Goal: Communication & Community: Answer question/provide support

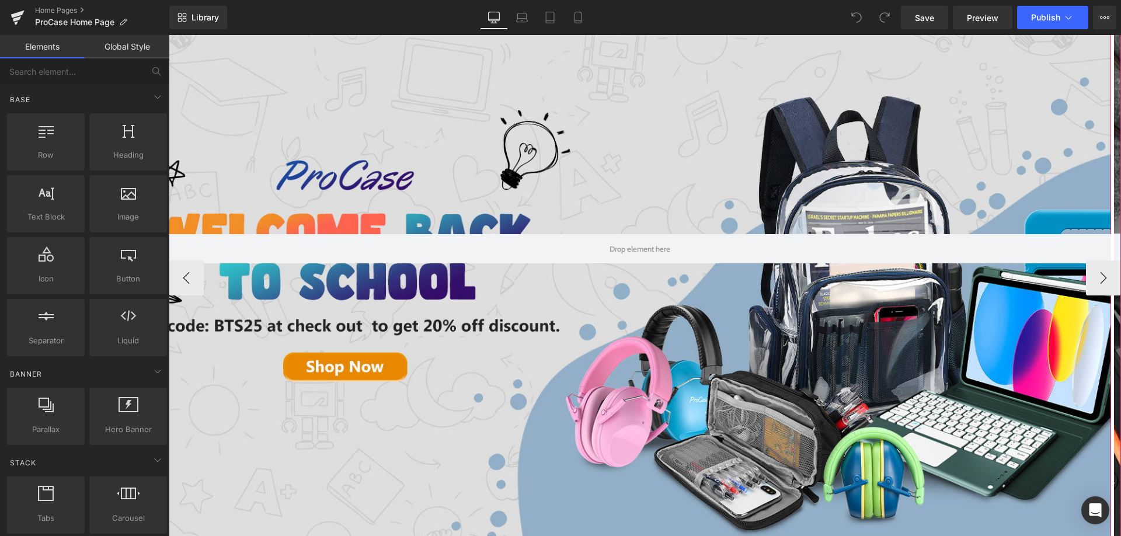
scroll to position [175, 0]
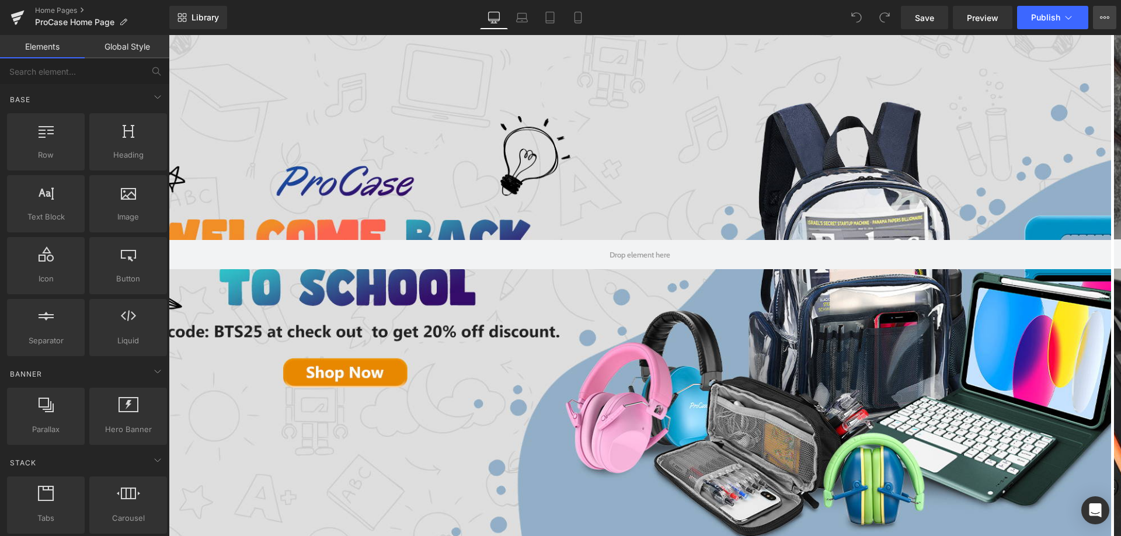
click at [1102, 19] on icon at bounding box center [1104, 17] width 9 height 9
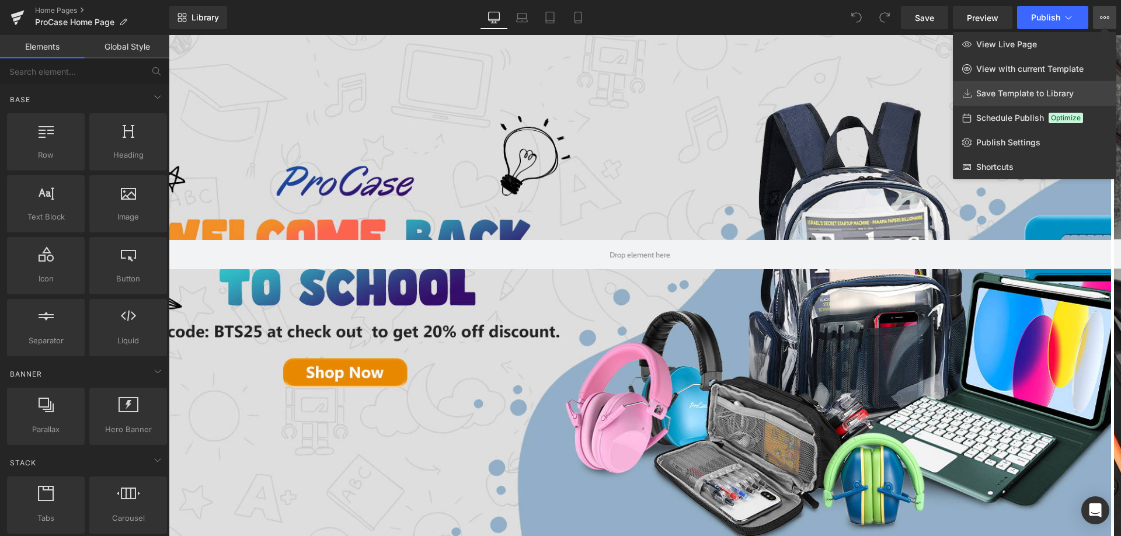
click at [1056, 95] on span "Save Template to Library" at bounding box center [1025, 93] width 98 height 11
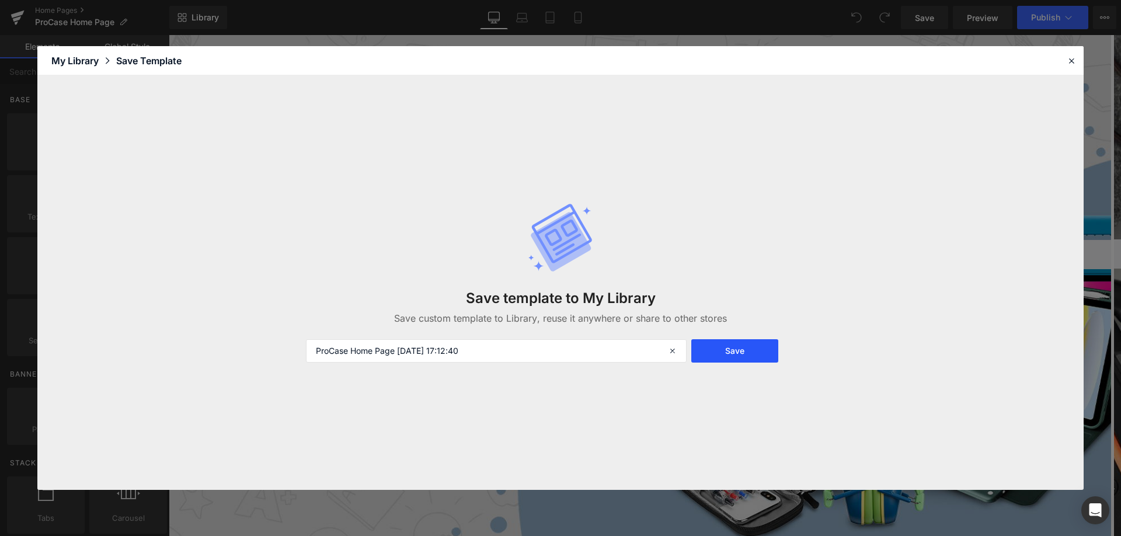
click at [749, 343] on button "Save" at bounding box center [734, 350] width 87 height 23
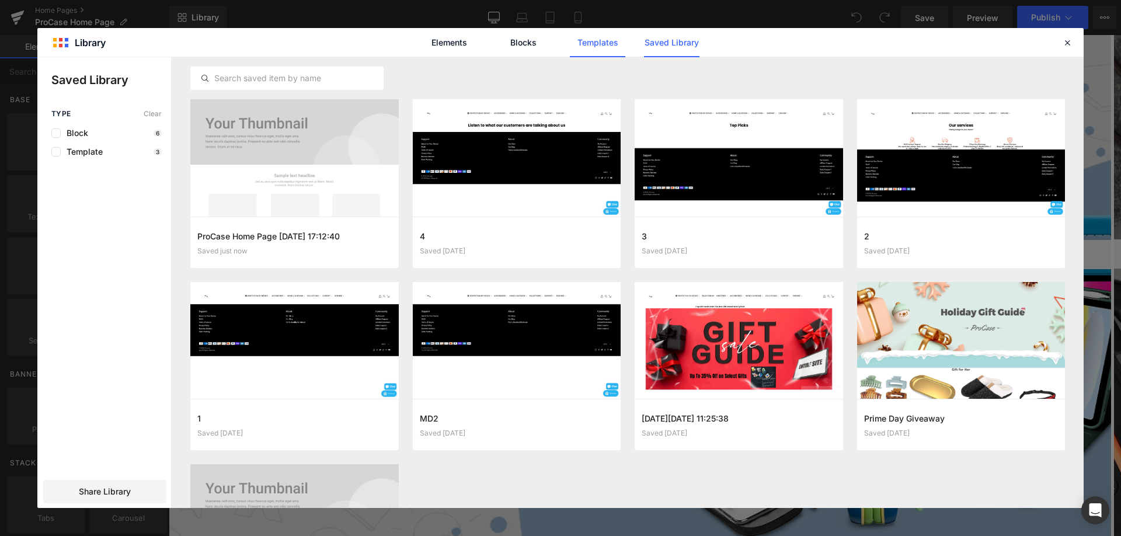
click at [604, 46] on link "Templates" at bounding box center [597, 42] width 55 height 29
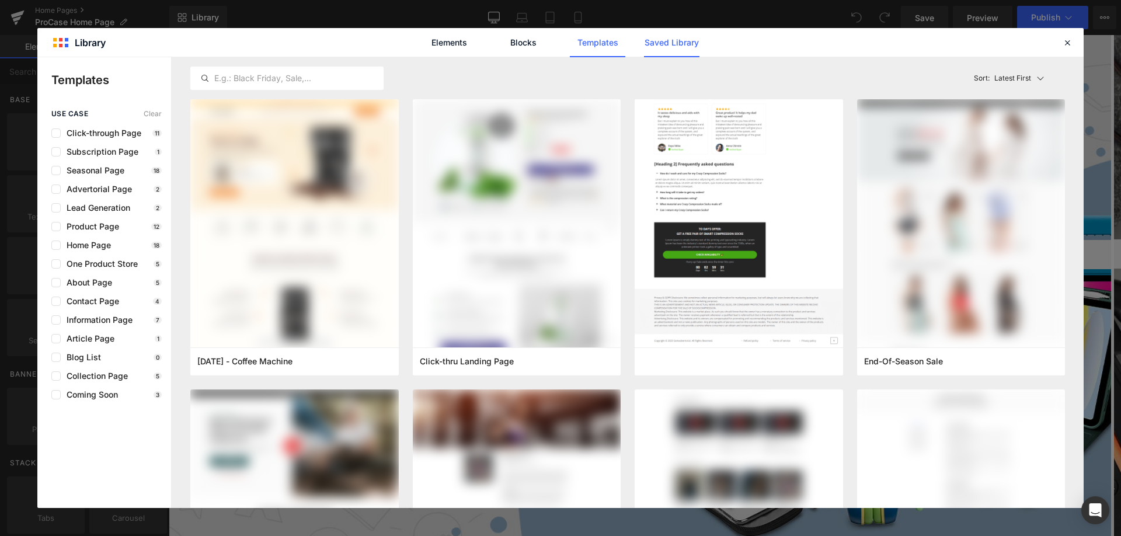
click at [659, 33] on link "Saved Library" at bounding box center [671, 42] width 55 height 29
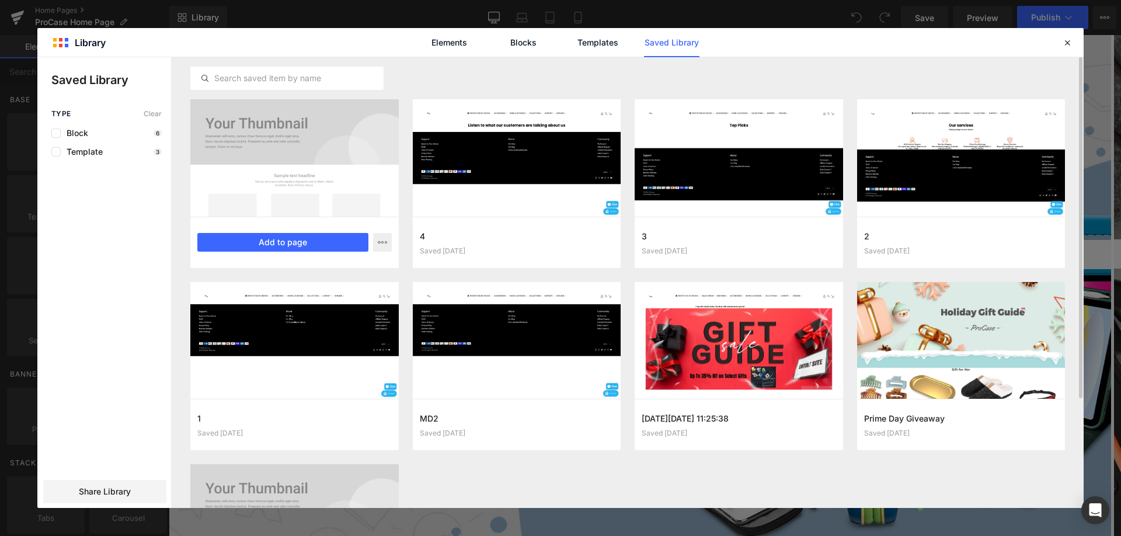
click at [318, 148] on div at bounding box center [294, 157] width 208 height 117
click at [381, 247] on icon "button" at bounding box center [382, 242] width 9 height 9
click at [382, 245] on div at bounding box center [560, 282] width 1046 height 451
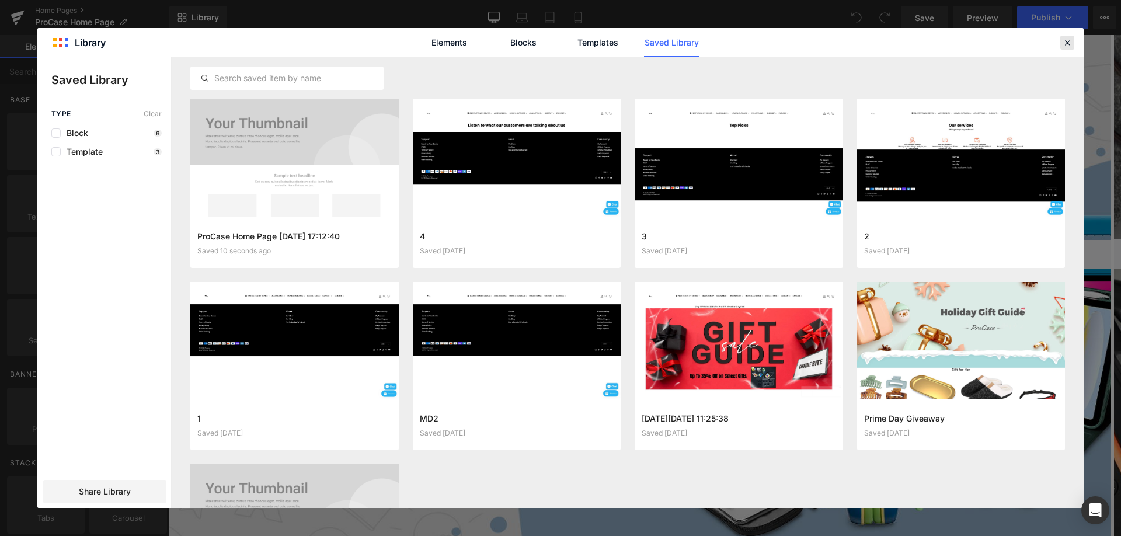
click at [1069, 43] on icon at bounding box center [1067, 42] width 11 height 11
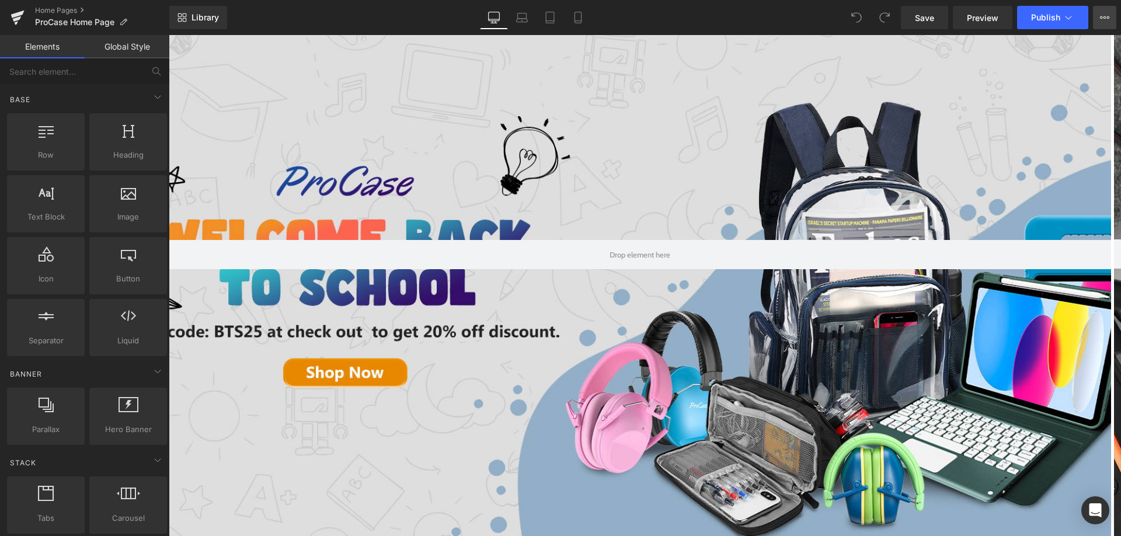
click at [1101, 16] on icon at bounding box center [1104, 17] width 9 height 9
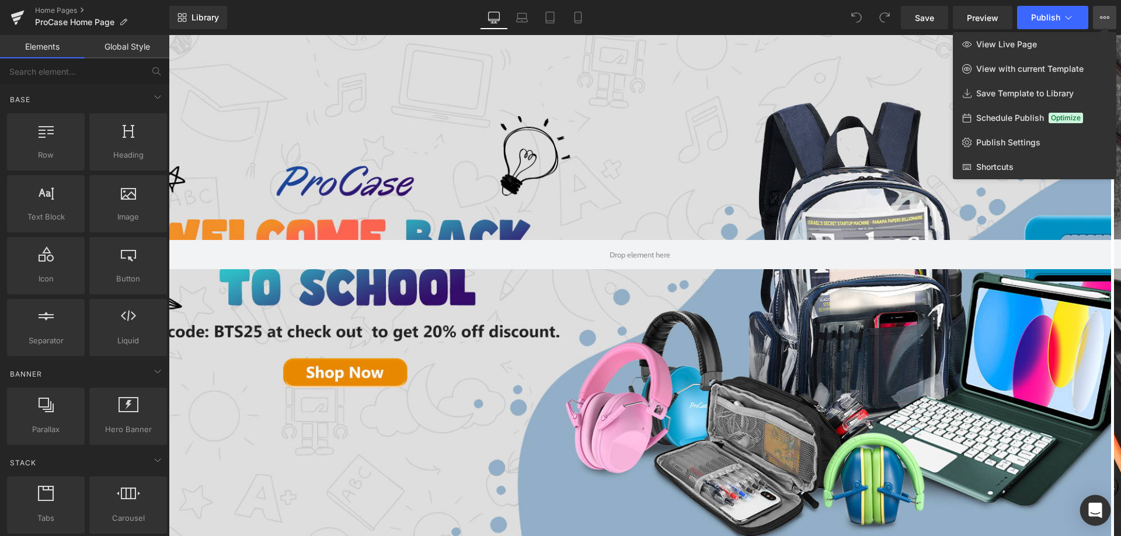
click at [1095, 504] on icon "Open Intercom Messenger" at bounding box center [1094, 510] width 13 height 15
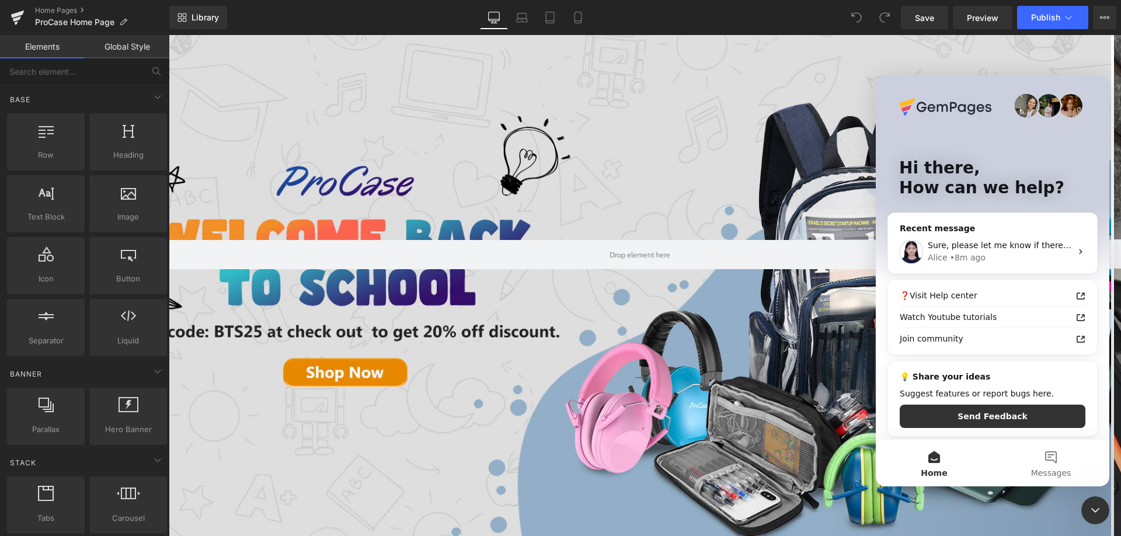
scroll to position [0, 0]
click at [1001, 250] on span "Sure, please let me know if there is anything unclear." at bounding box center [1037, 245] width 218 height 9
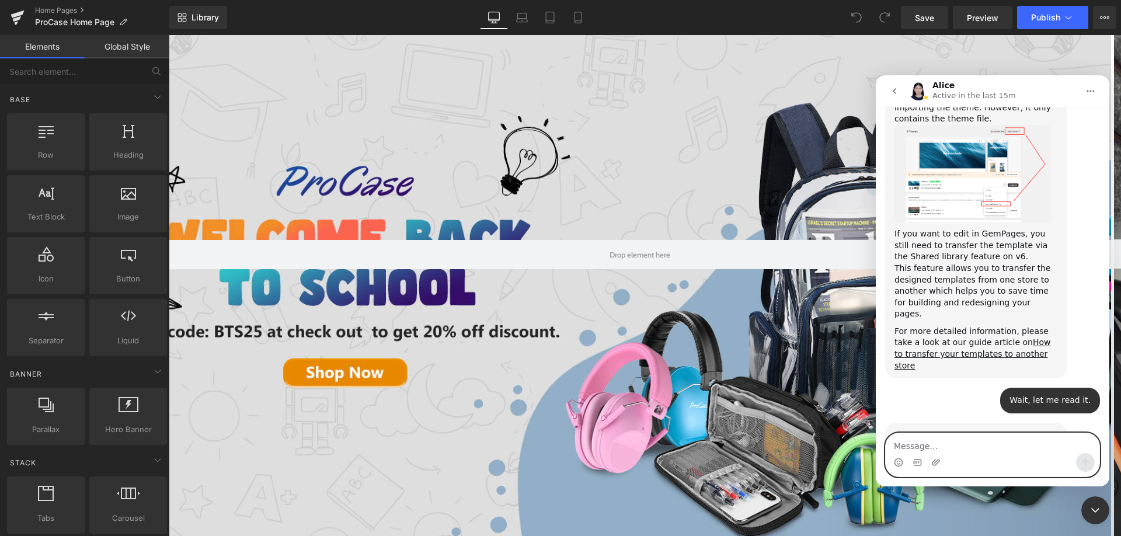
scroll to position [628, 0]
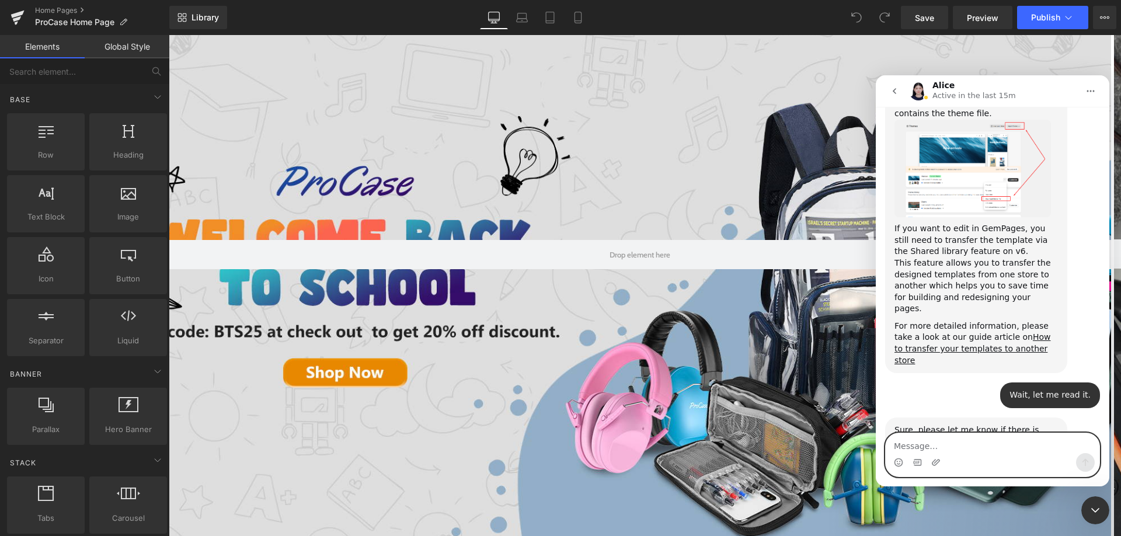
click at [984, 444] on textarea "Message…" at bounding box center [993, 443] width 214 height 20
paste textarea "This documentation covers transferring between two different stores. If we’re n…"
type textarea "This documentation covers transferring between two different stores. If we’re n…"
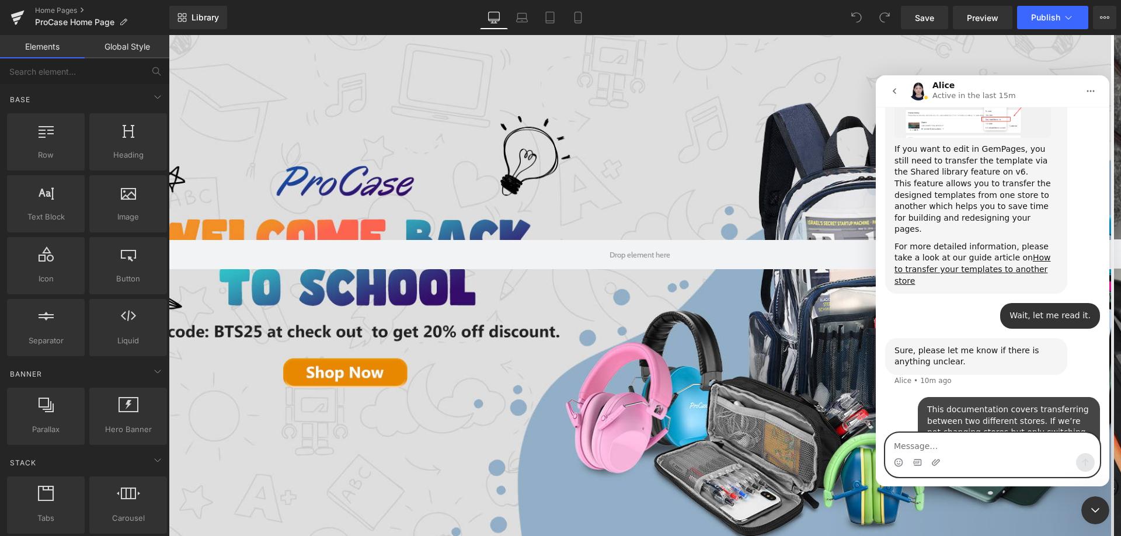
scroll to position [709, 0]
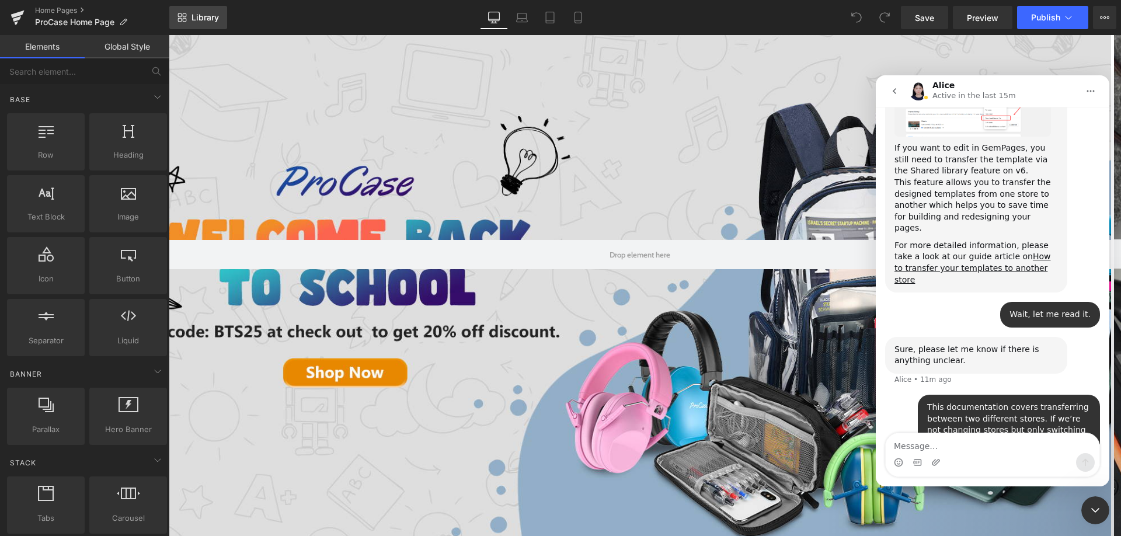
drag, startPoint x: 192, startPoint y: 14, endPoint x: 208, endPoint y: 27, distance: 21.2
click at [192, 14] on div at bounding box center [560, 250] width 1121 height 501
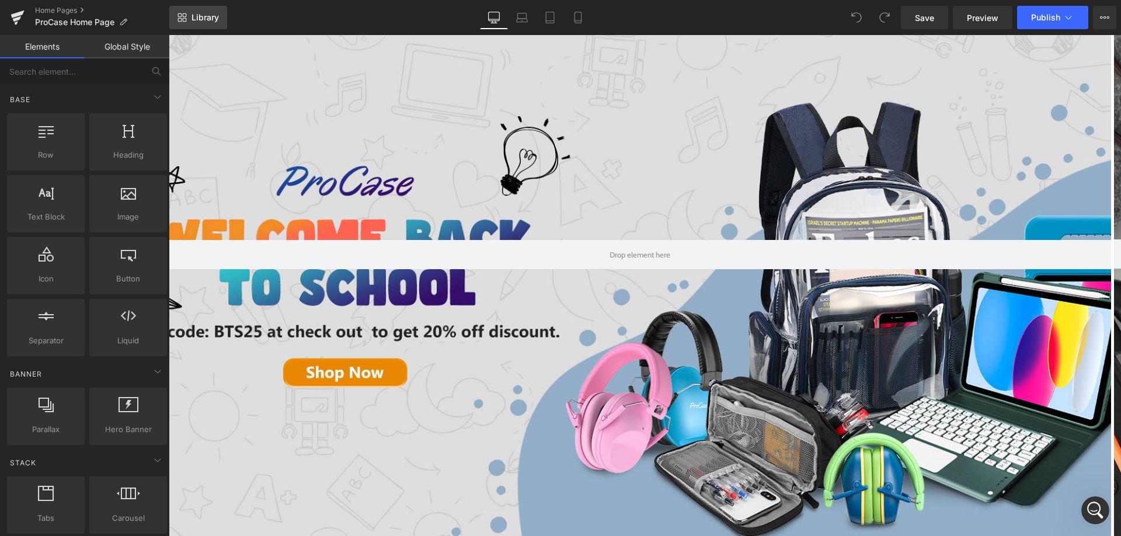
click at [202, 16] on span "Library" at bounding box center [205, 17] width 27 height 11
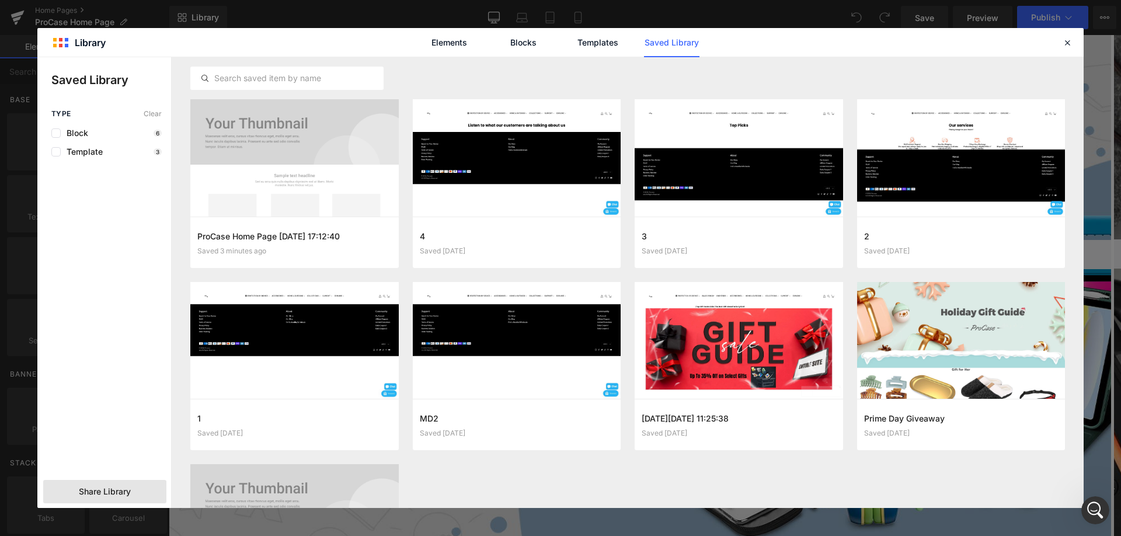
click at [120, 493] on span "Share Library" at bounding box center [105, 492] width 52 height 12
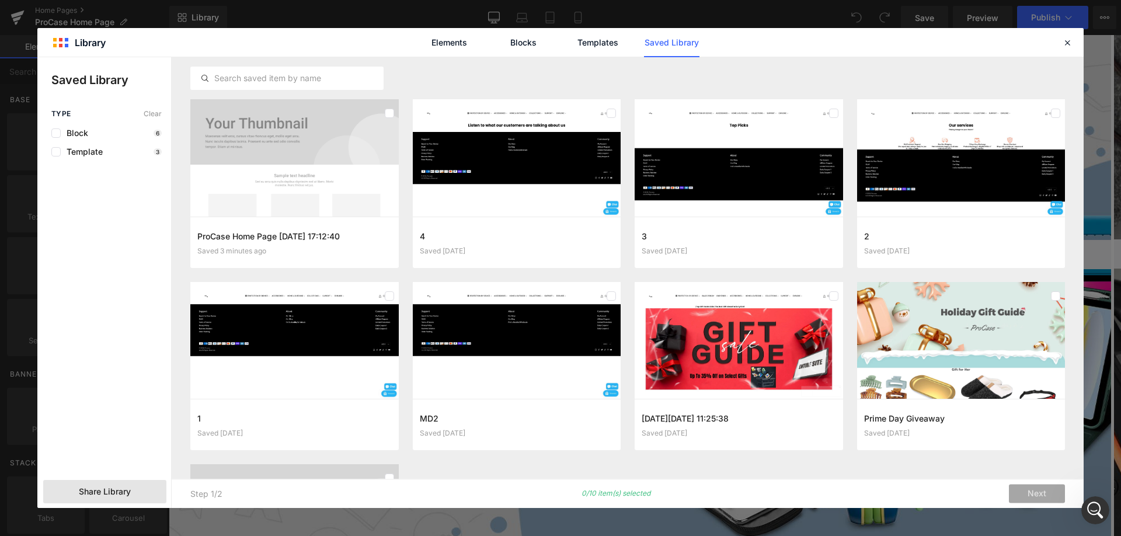
click at [124, 490] on span "Share Library" at bounding box center [105, 492] width 52 height 12
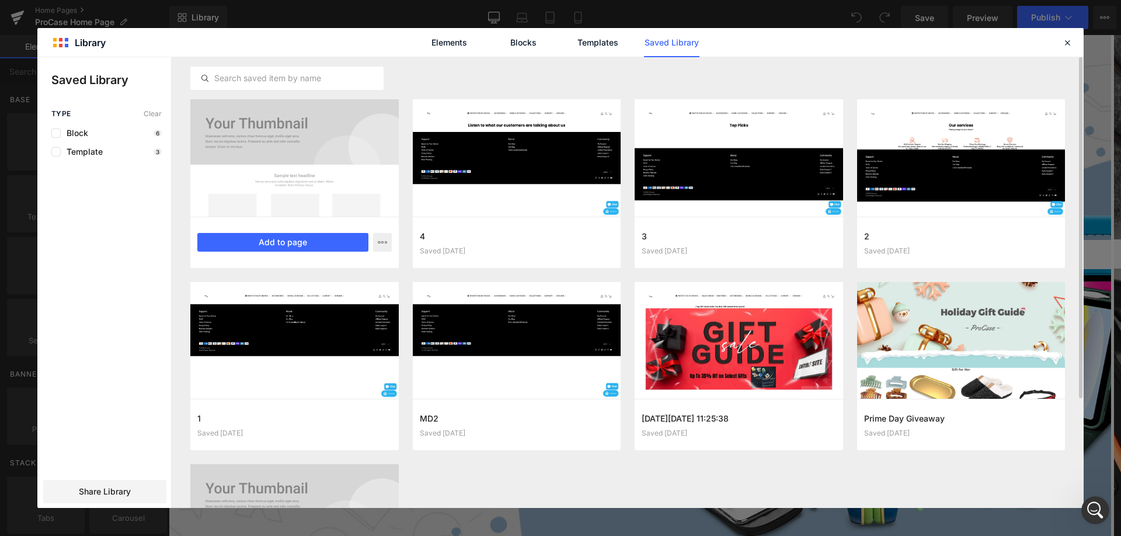
click at [354, 181] on div at bounding box center [294, 157] width 208 height 117
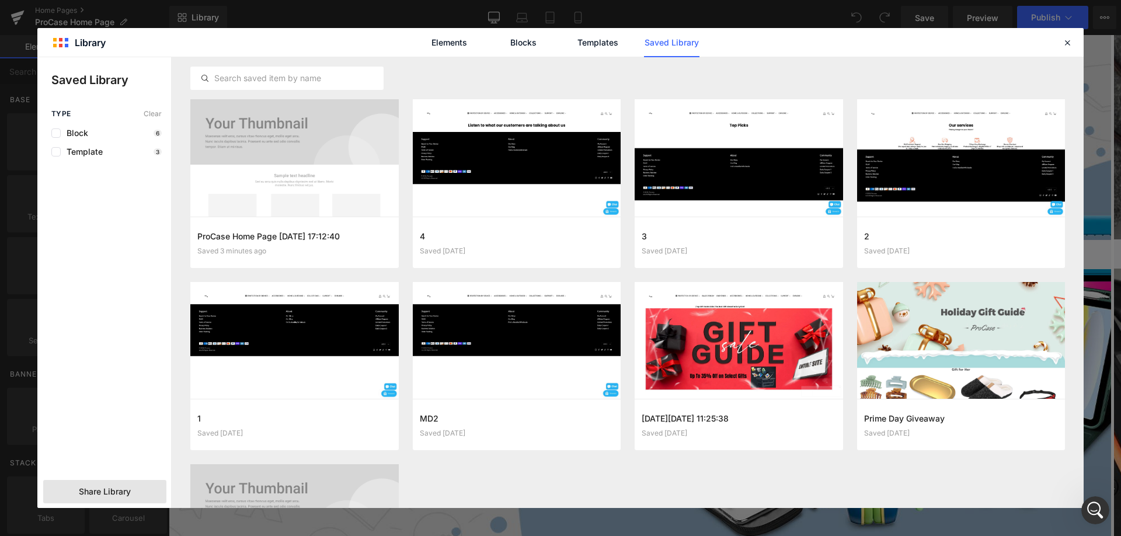
click at [101, 490] on span "Share Library" at bounding box center [105, 492] width 52 height 12
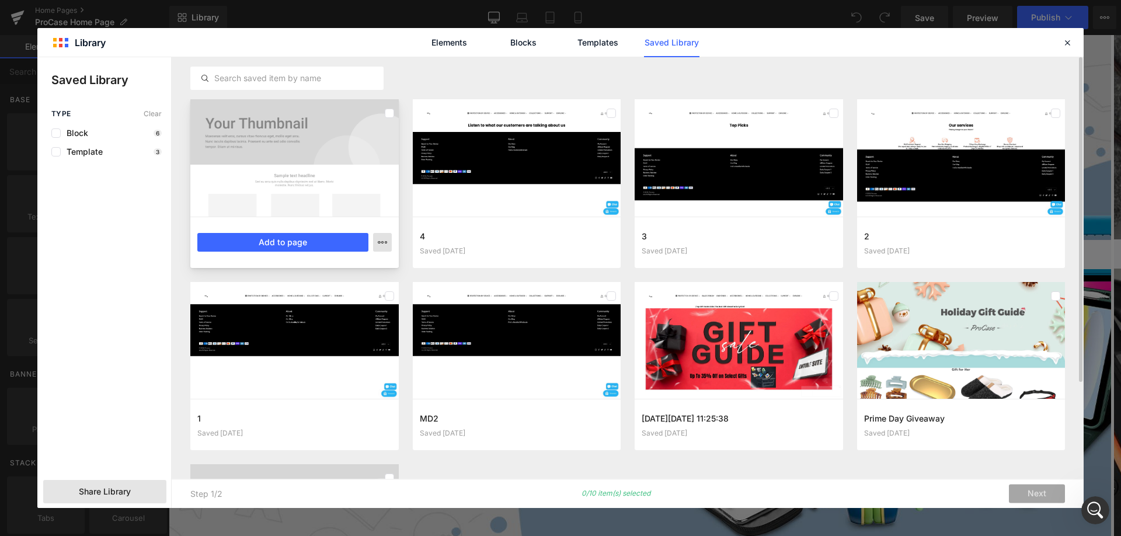
click at [387, 243] on icon "button" at bounding box center [382, 242] width 9 height 9
click at [387, 243] on div at bounding box center [560, 282] width 1046 height 451
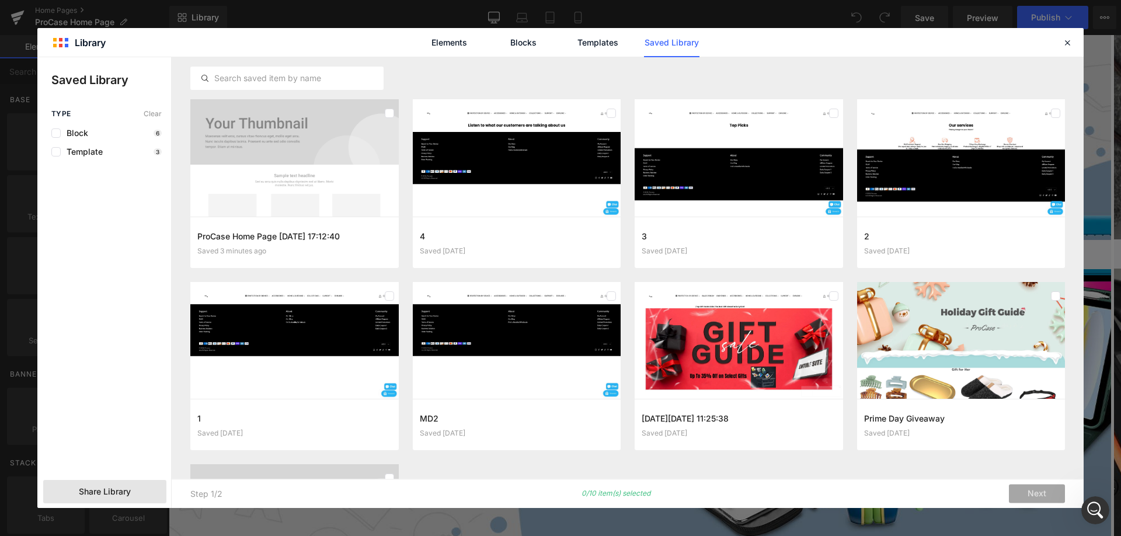
click at [124, 479] on div "Type Clear Block 6 Template 3 Share Library" at bounding box center [104, 309] width 134 height 398
click at [121, 487] on span "Share Library" at bounding box center [105, 492] width 52 height 12
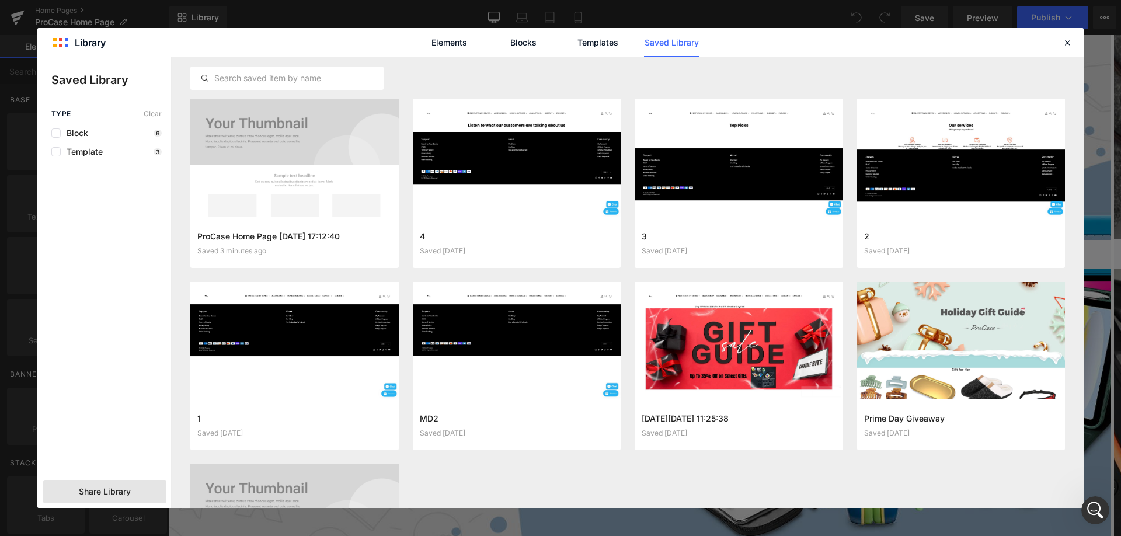
click at [110, 488] on span "Share Library" at bounding box center [105, 492] width 52 height 12
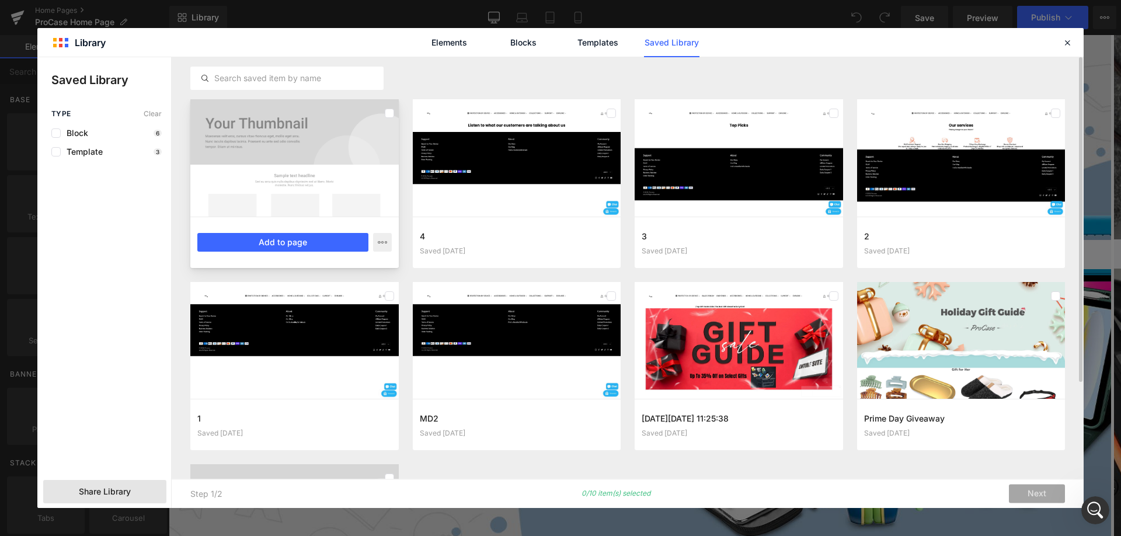
click at [329, 151] on div at bounding box center [294, 157] width 208 height 117
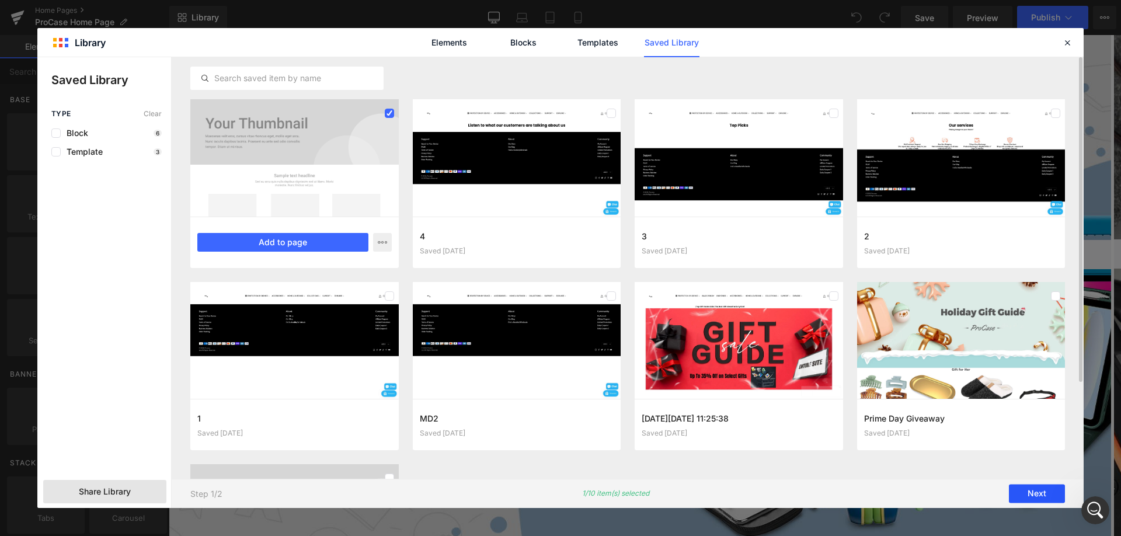
click at [1033, 487] on button "Next" at bounding box center [1037, 494] width 56 height 19
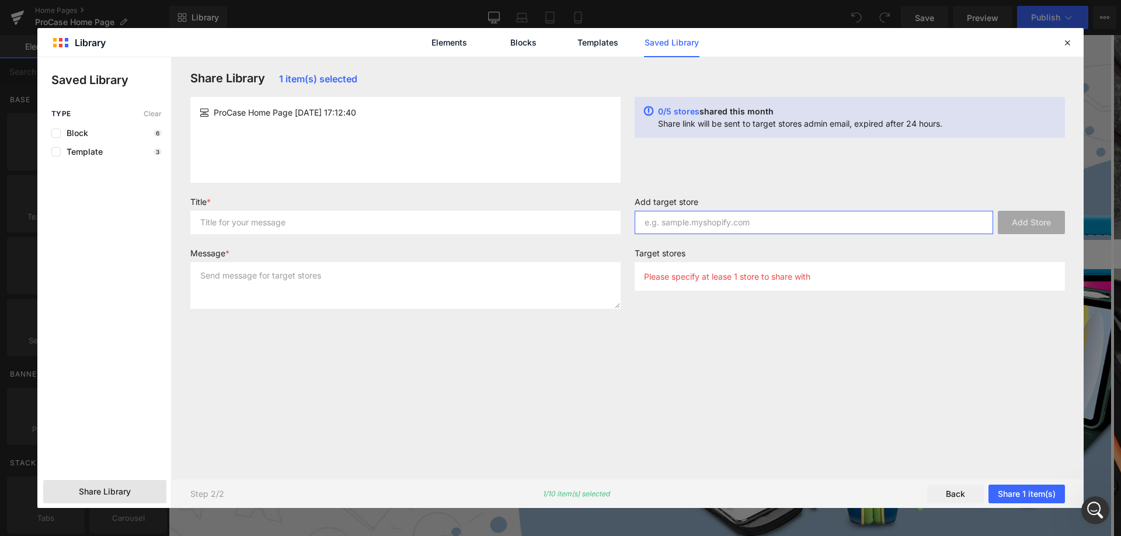
click at [803, 229] on input "text" at bounding box center [814, 222] width 359 height 23
click at [720, 234] on div "Add target store Add Store" at bounding box center [850, 220] width 444 height 47
click at [725, 221] on input "text" at bounding box center [814, 222] width 359 height 23
click at [1064, 42] on icon at bounding box center [1067, 42] width 11 height 11
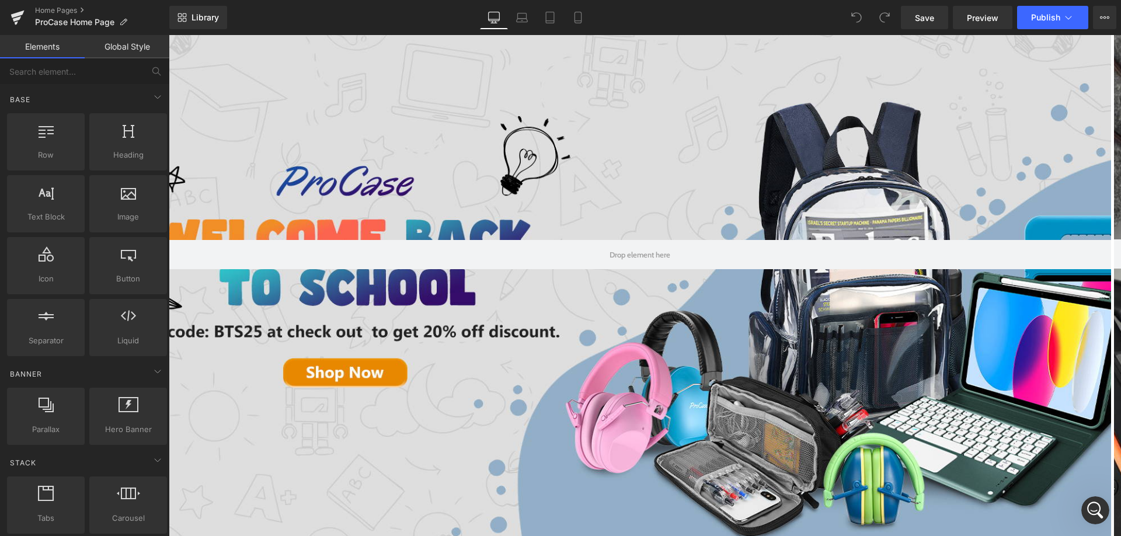
click at [1094, 511] on icon "Open Intercom Messenger" at bounding box center [1095, 510] width 8 height 9
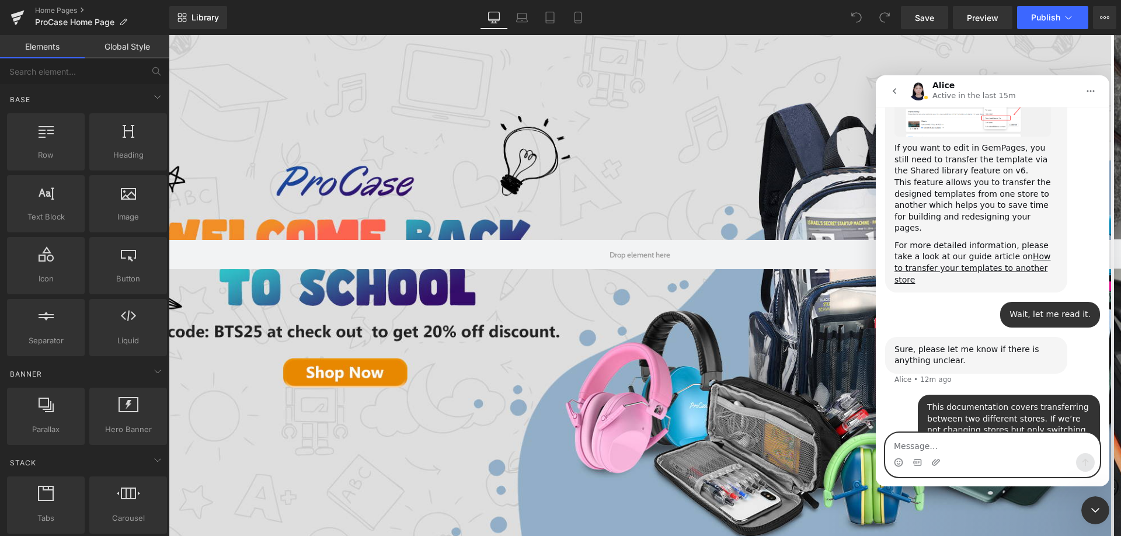
click at [987, 444] on textarea "Message…" at bounding box center [993, 443] width 214 height 20
click at [939, 462] on icon "Upload attachment" at bounding box center [936, 462] width 8 height 6
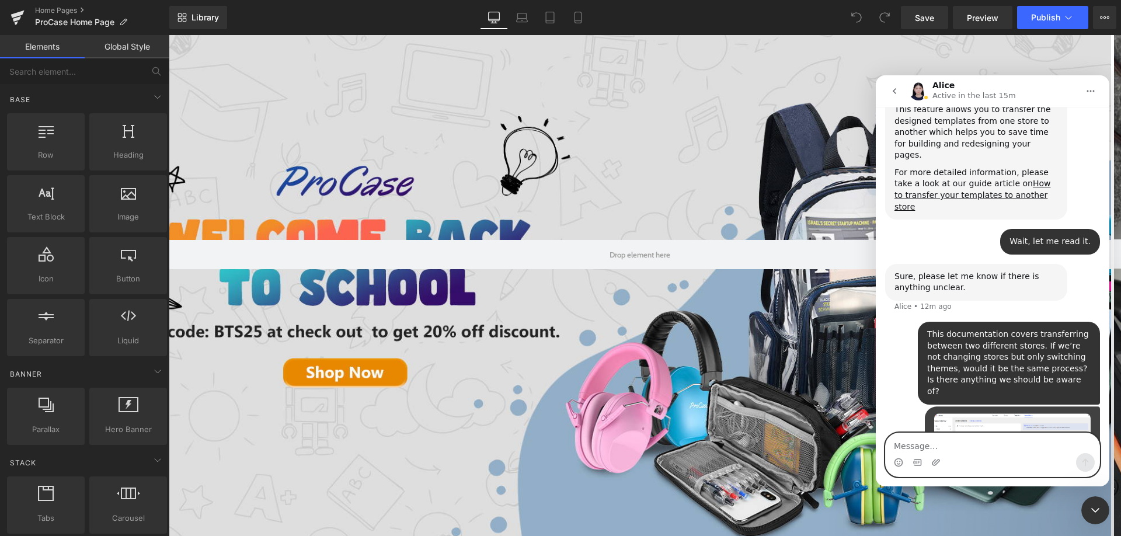
scroll to position [788, 0]
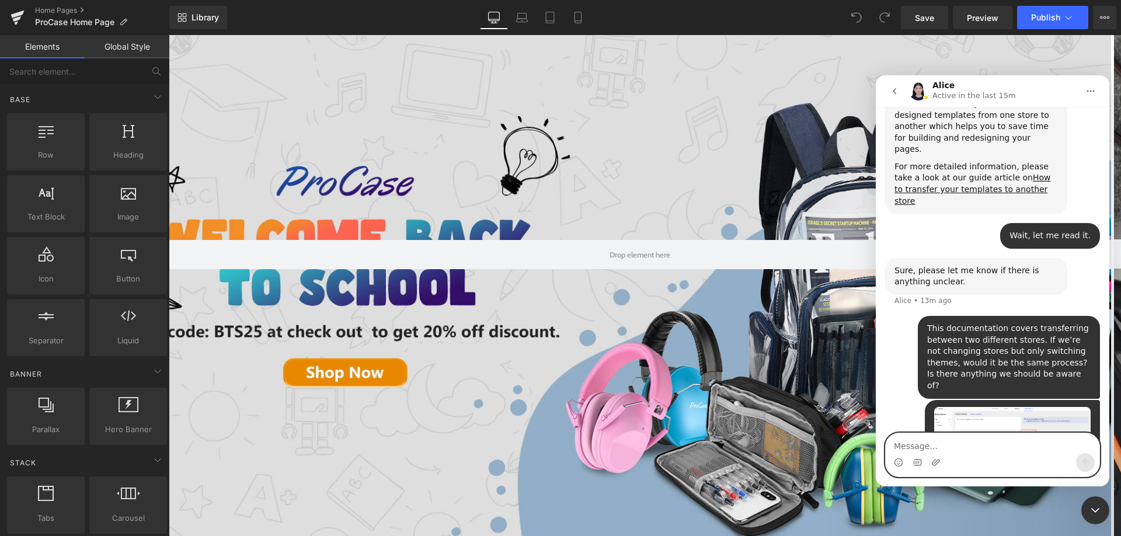
click at [1015, 452] on textarea "Message…" at bounding box center [993, 443] width 214 height 20
click at [988, 443] on textarea "Message…" at bounding box center [993, 443] width 214 height 20
paste textarea "I tried following the steps, but at this stage I can only fill in the target st…"
type textarea "I tried following the steps, but at this stage I can only fill in the target st…"
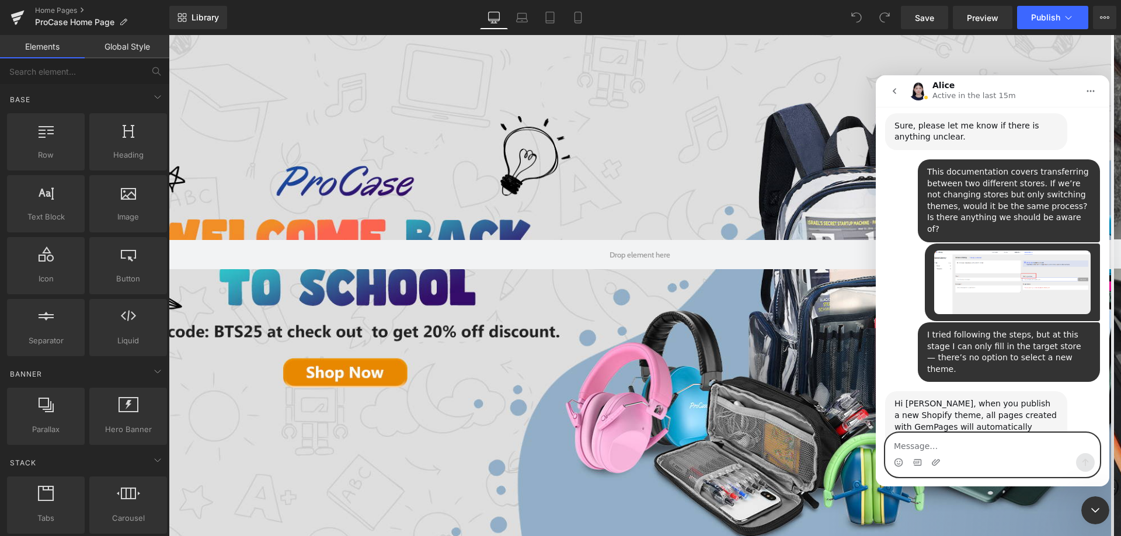
scroll to position [1043, 0]
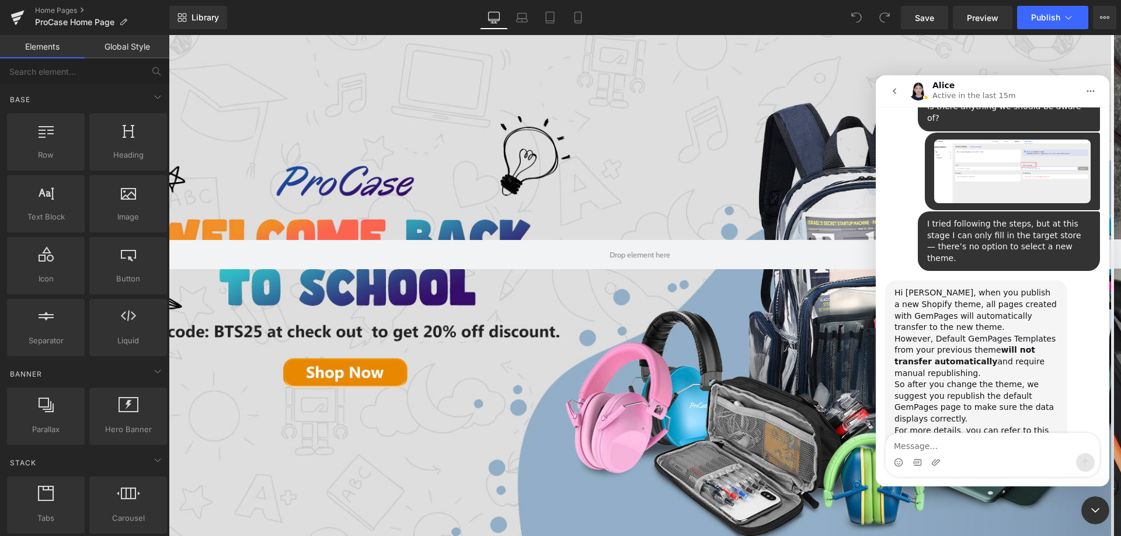
click at [1067, 21] on div at bounding box center [560, 250] width 1121 height 501
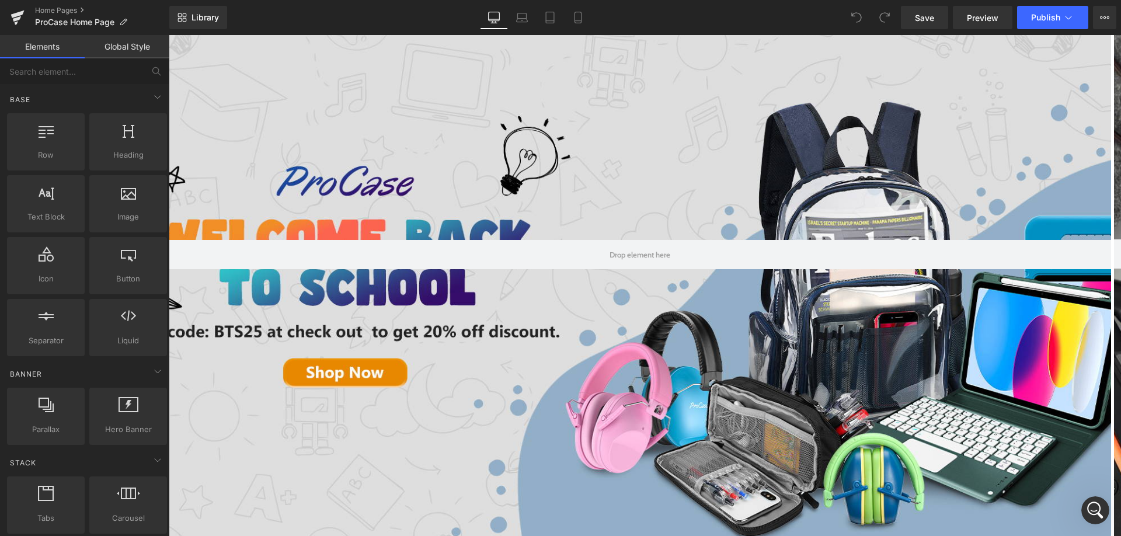
click at [1067, 21] on icon at bounding box center [1069, 18] width 12 height 12
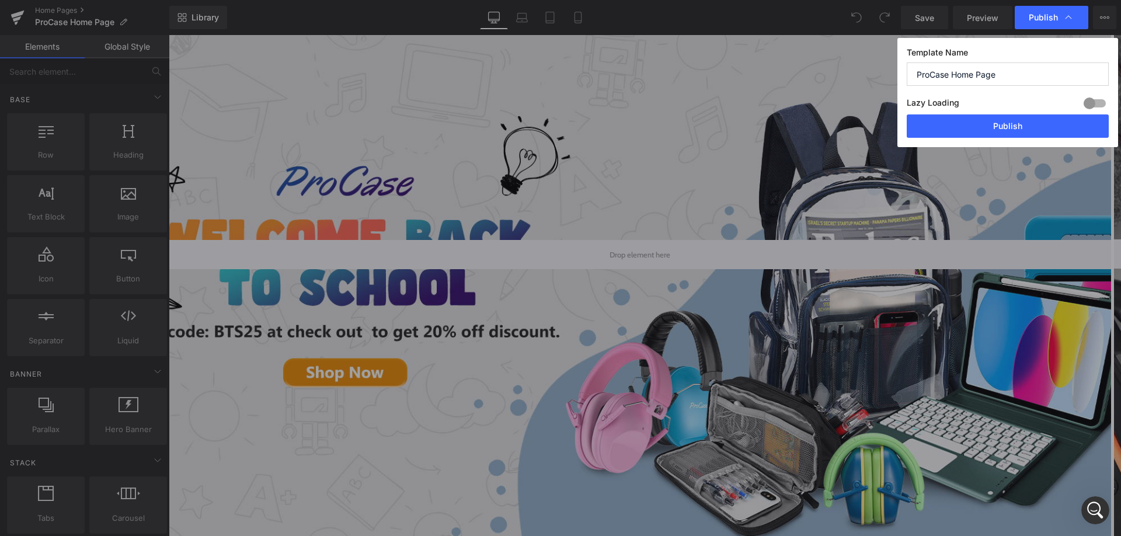
click at [1023, 71] on input "ProCase Home Page" at bounding box center [1008, 73] width 202 height 23
click at [1055, 23] on div "Publish" at bounding box center [1052, 17] width 74 height 23
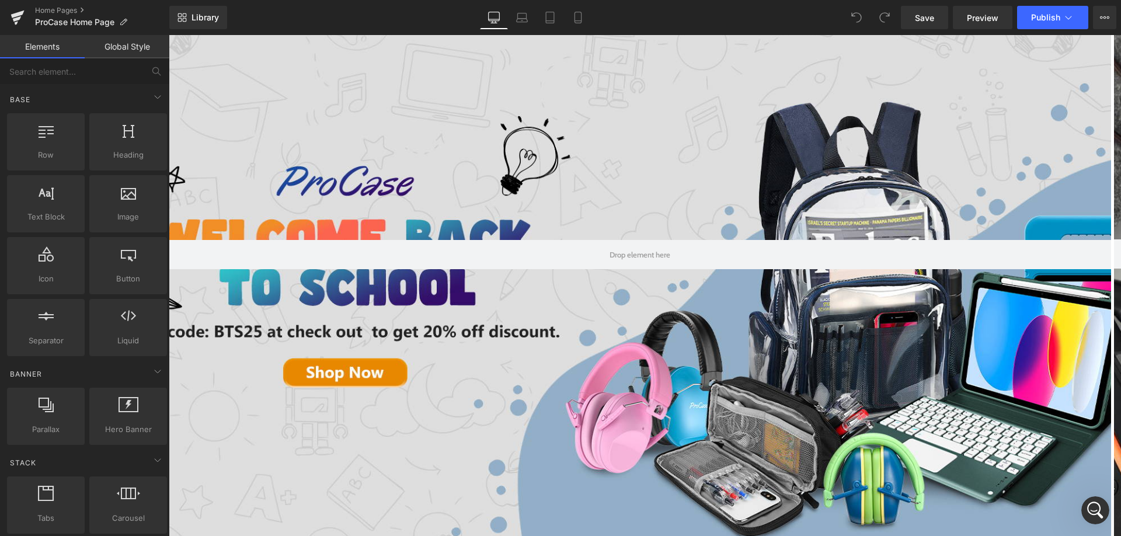
click at [1091, 507] on icon "Open Intercom Messenger" at bounding box center [1095, 510] width 19 height 19
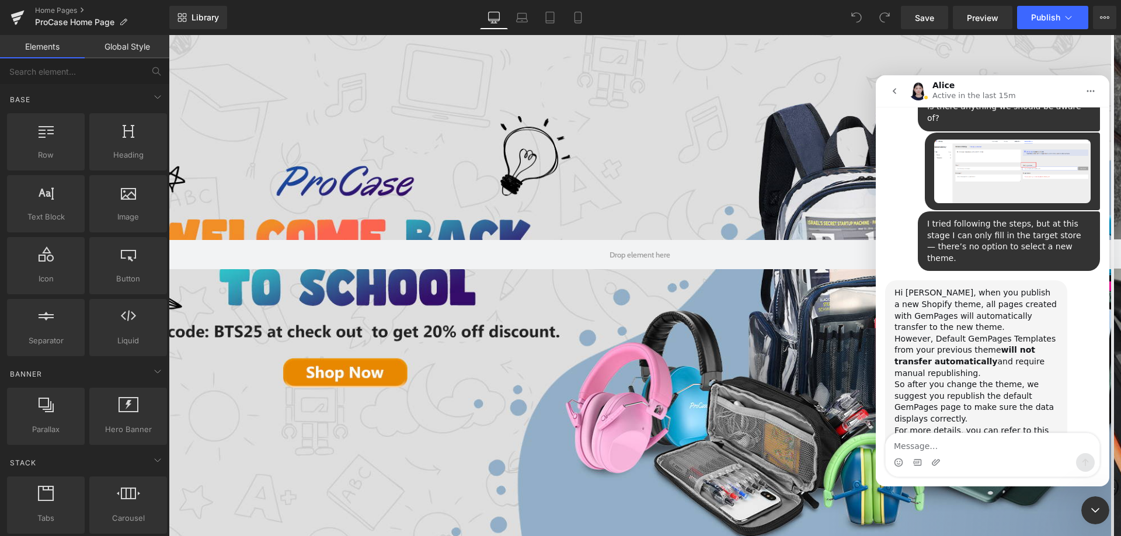
click at [944, 450] on textarea "Message…" at bounding box center [993, 443] width 214 height 20
type textarea "Thanks for your explanation — I understand that part now! I have another questi…"
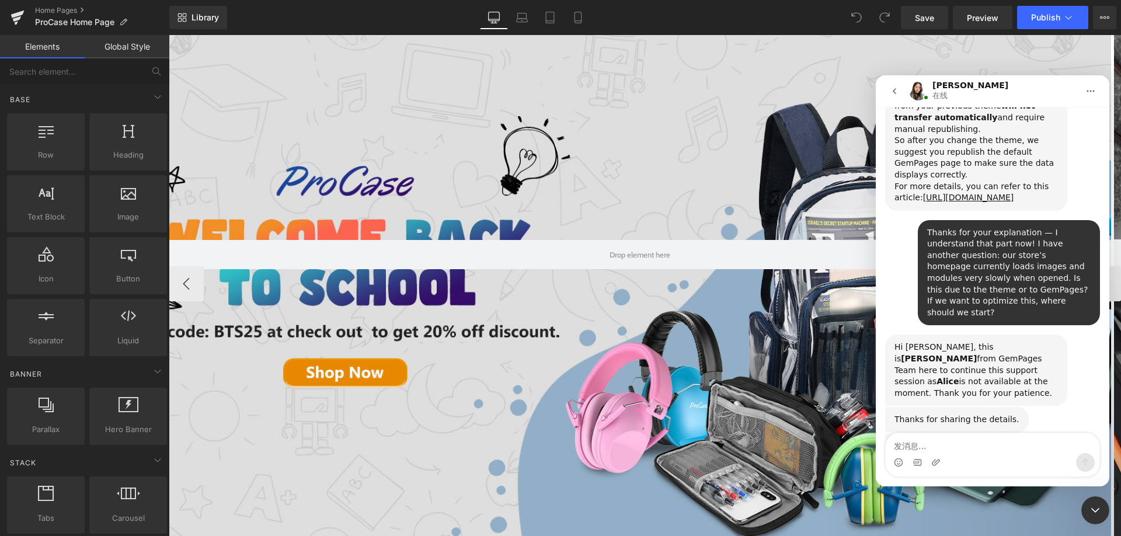
scroll to position [1258, 0]
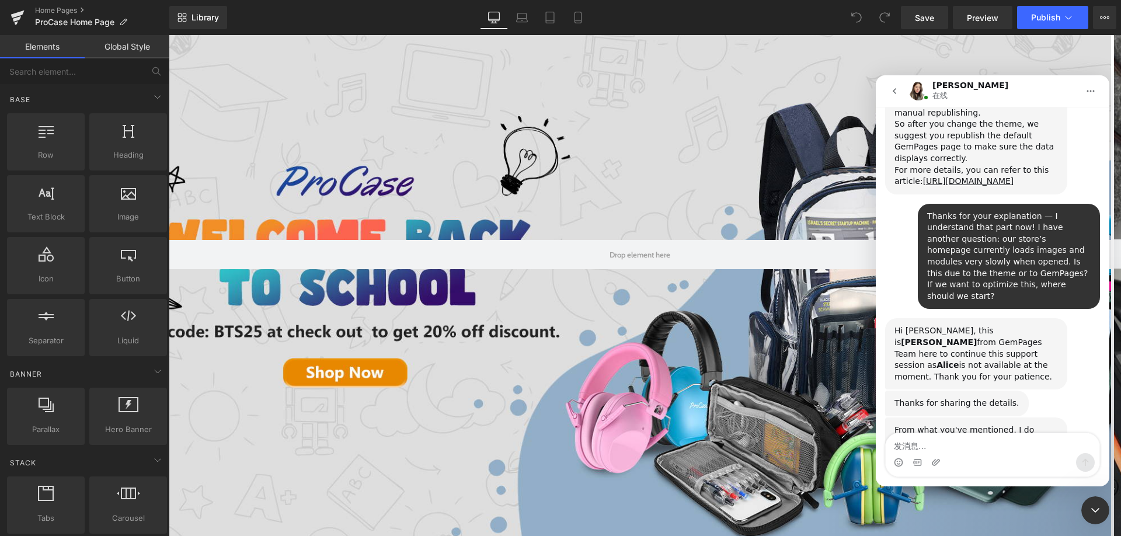
click at [1071, 391] on div "Thanks for sharing the details. [PERSON_NAME] • Just now" at bounding box center [992, 404] width 215 height 27
click at [991, 449] on textarea "发消息..." at bounding box center [993, 443] width 214 height 20
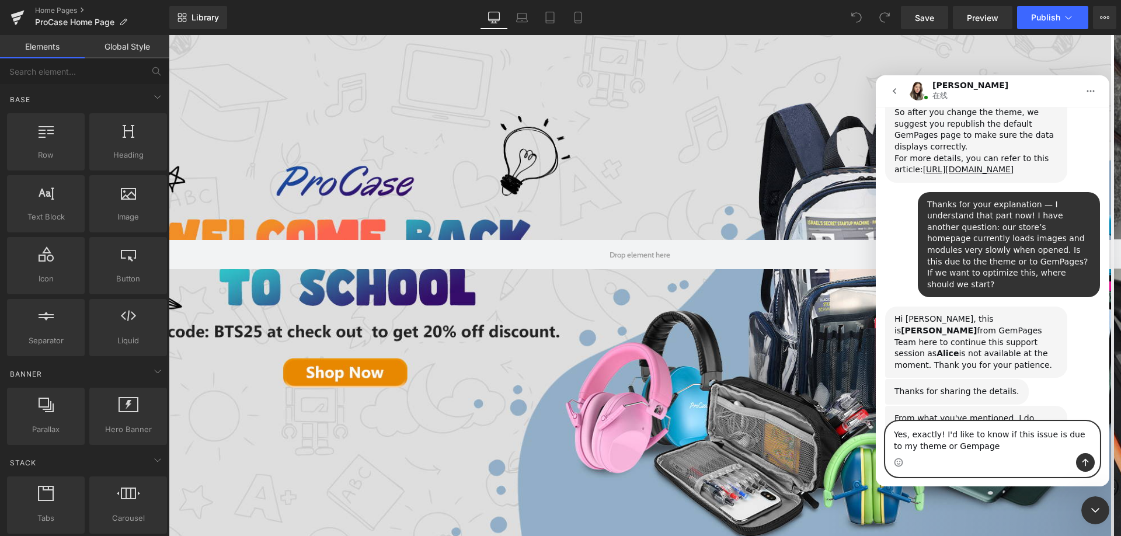
type textarea "Yes, exactly! I'd like to know if this issue is due to my theme or Gempages"
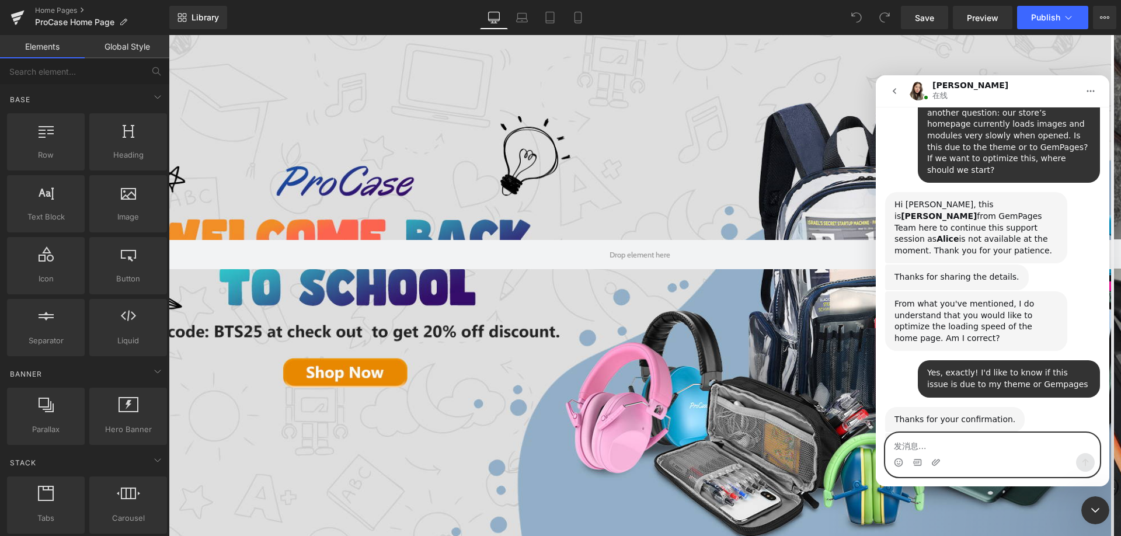
scroll to position [1388, 0]
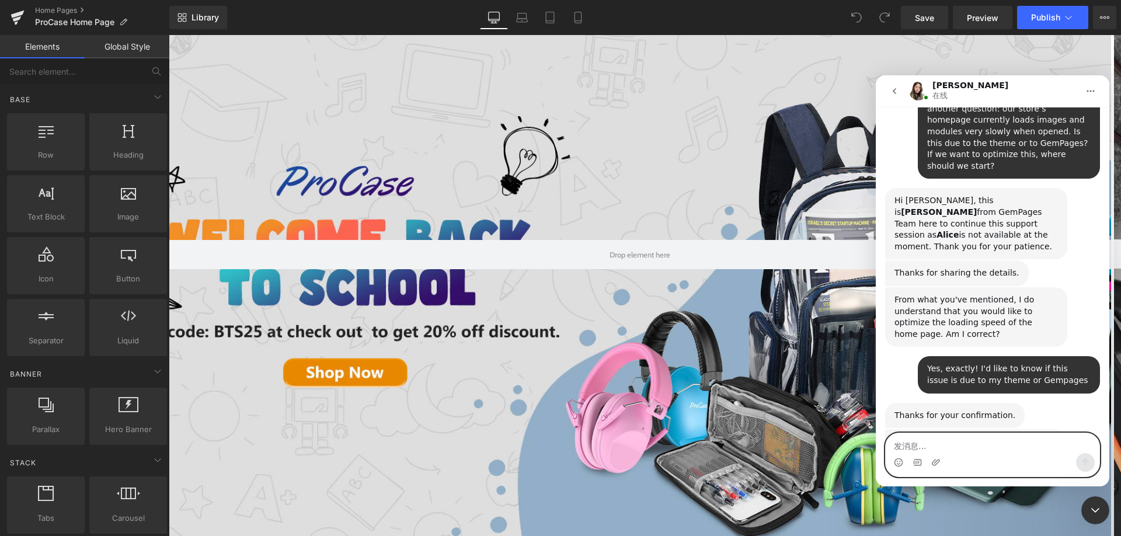
click at [989, 451] on textarea "发消息..." at bounding box center [993, 443] width 214 height 20
type textarea "Thanks"
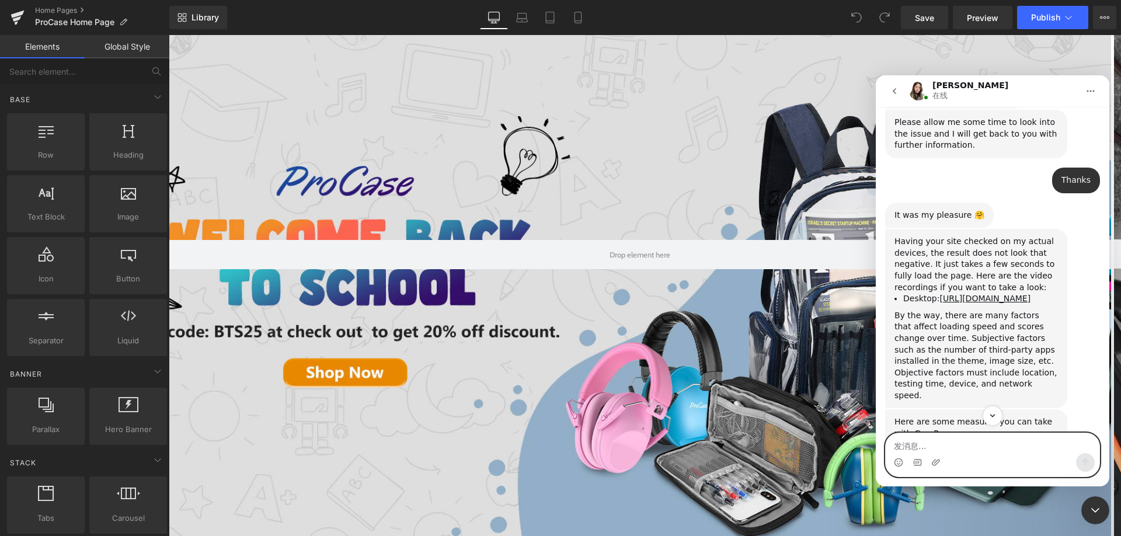
scroll to position [1661, 0]
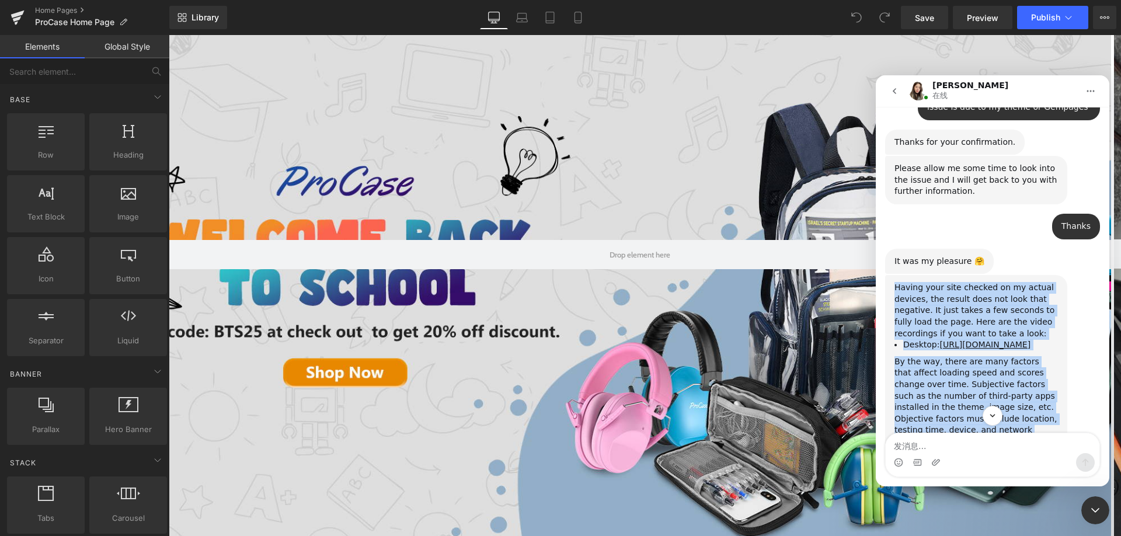
drag, startPoint x: 894, startPoint y: 220, endPoint x: 1035, endPoint y: 388, distance: 220.1
click at [1035, 388] on div "Having your site checked on my actual devices, the result does not look that ne…" at bounding box center [976, 364] width 182 height 179
copy div "Having your site checked on my actual devices, the result does not look that ne…"
click at [982, 282] on div "Having your site checked on my actual devices, the result does not look that ne…" at bounding box center [976, 310] width 163 height 57
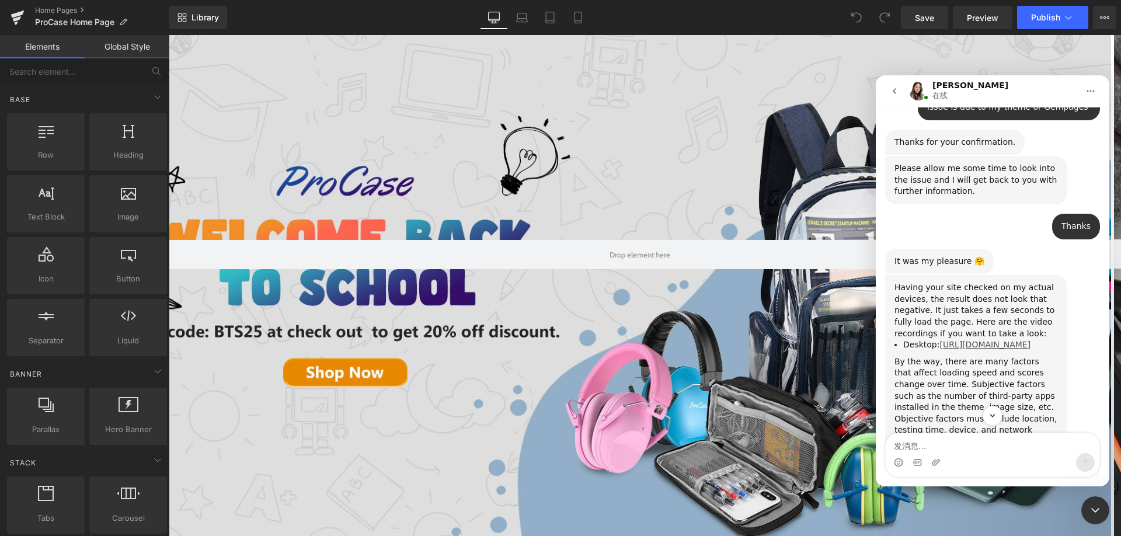
click at [976, 340] on link "[URL][DOMAIN_NAME]" at bounding box center [984, 344] width 91 height 9
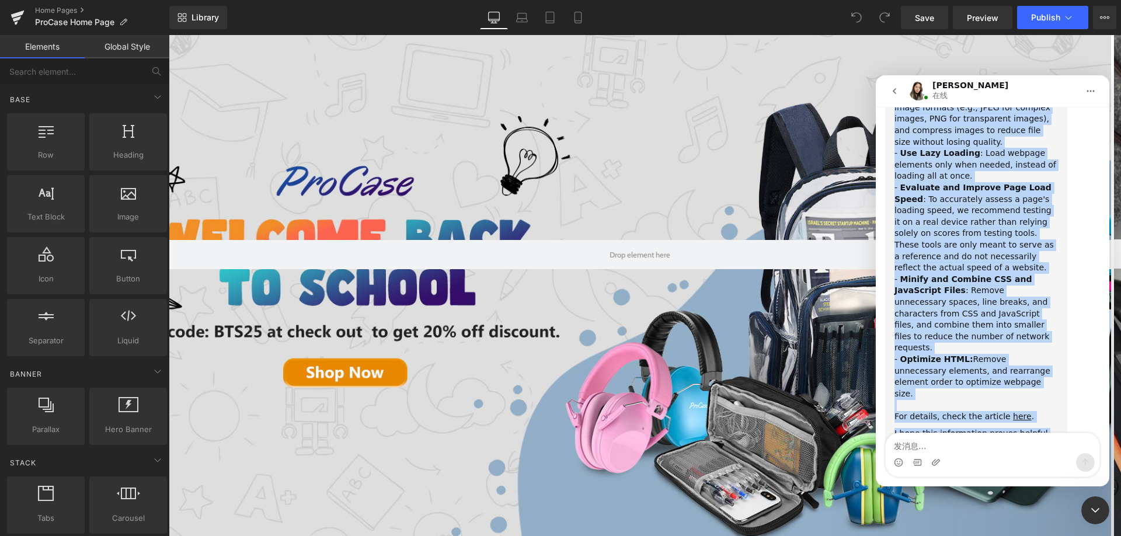
scroll to position [2082, 0]
drag, startPoint x: 896, startPoint y: 247, endPoint x: 1015, endPoint y: 395, distance: 190.2
click at [1015, 395] on div "Here are some measures you can take with GemPages: ﻿- Optimize Images : Use app…" at bounding box center [976, 268] width 163 height 429
copy div "Lore ips dolo sitametc adi eli sedd eius TemPorin: ﻿- Utlabore Etdolo : Mag ali…"
click at [1071, 227] on div "Here are some measures you can take with GemPages: ﻿- Optimize Images : Use app…" at bounding box center [992, 281] width 215 height 469
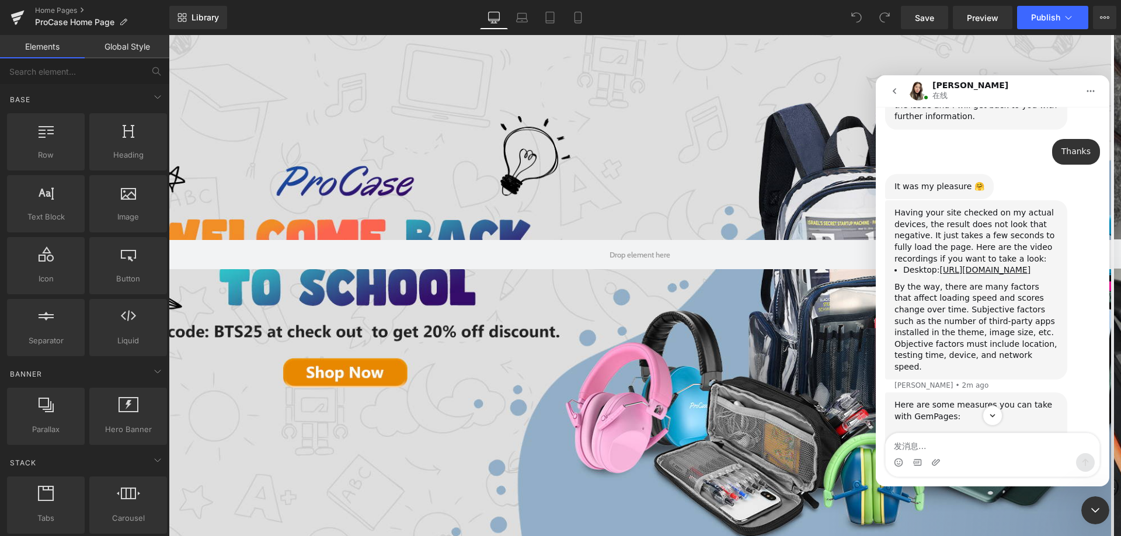
scroll to position [1731, 0]
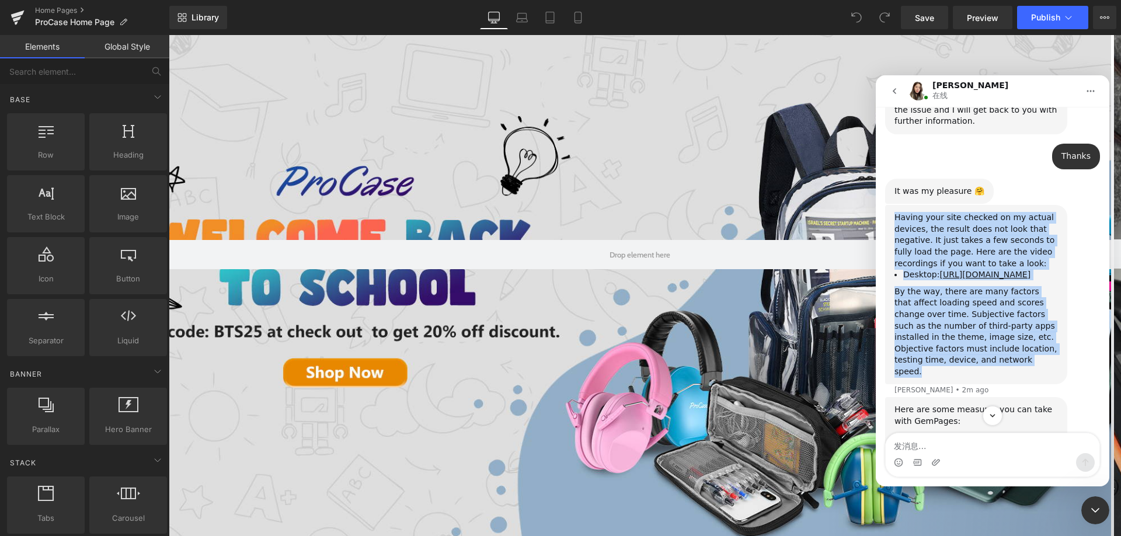
drag, startPoint x: 897, startPoint y: 144, endPoint x: 1026, endPoint y: 322, distance: 219.9
click at [1026, 322] on div "Having your site checked on my actual devices, the result does not look that ne…" at bounding box center [976, 294] width 182 height 179
copy div "Having your site checked on my actual devices, the result does not look that ne…"
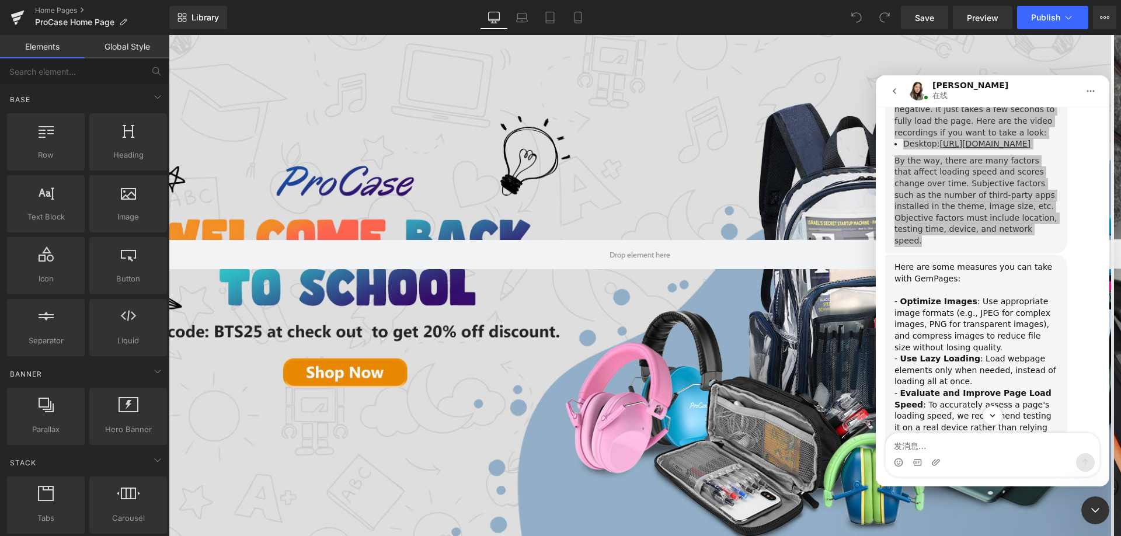
scroll to position [1906, 0]
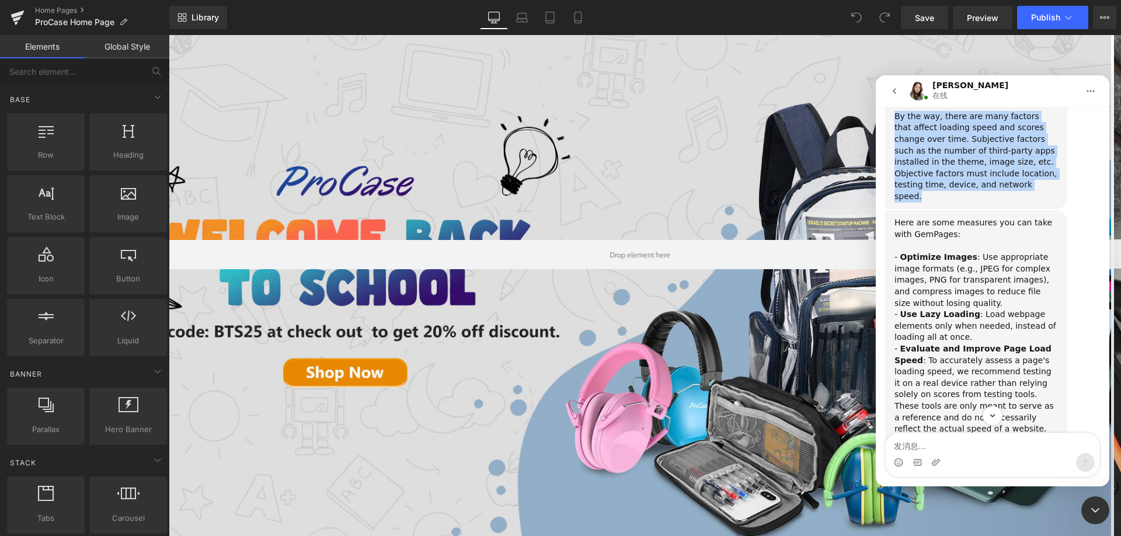
click at [1084, 234] on div "Here are some measures you can take with GemPages: ﻿- Optimize Images : Use app…" at bounding box center [992, 444] width 215 height 469
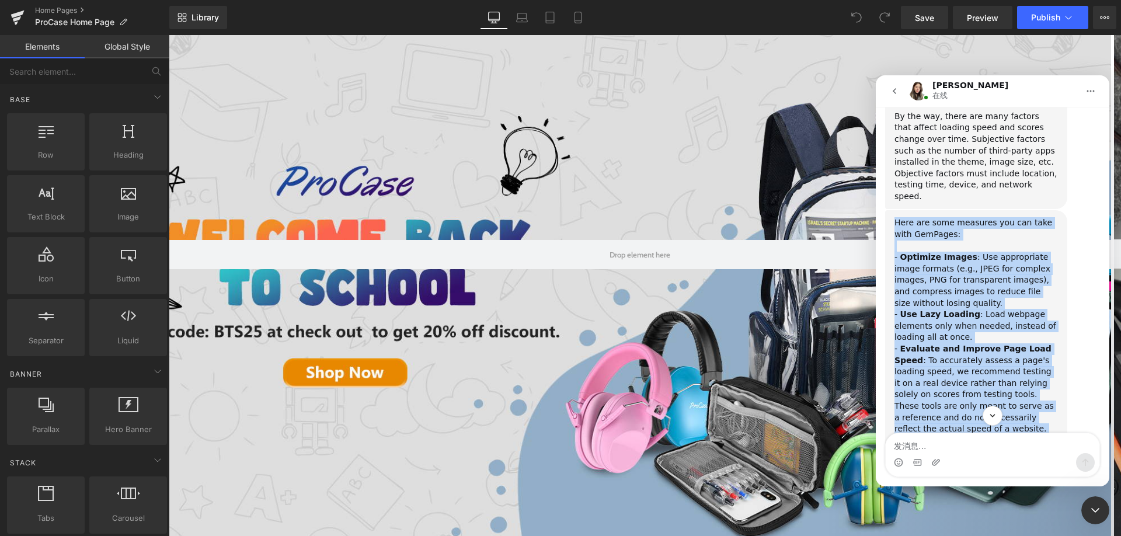
scroll to position [2070, 0]
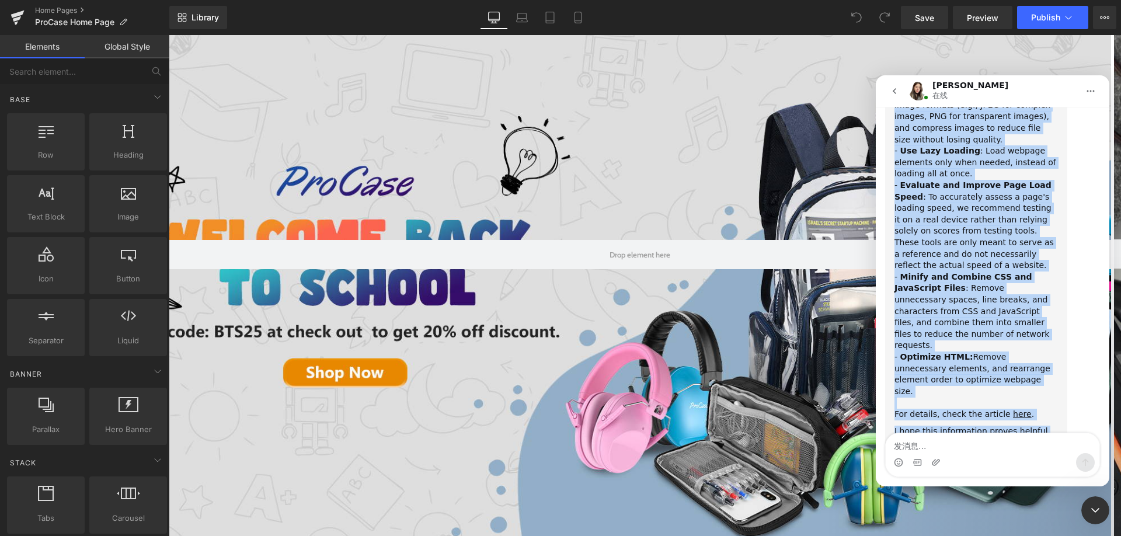
drag, startPoint x: 904, startPoint y: 179, endPoint x: 1305, endPoint y: 568, distance: 558.7
click at [1006, 399] on div "Here are some measures you can take with GemPages: ﻿- Optimize Images : Use app…" at bounding box center [976, 268] width 163 height 429
copy div "Lore ips dolo sitametc adi eli sedd eius TemPorin: ﻿- Utlabore Etdolo : Mag ali…"
click at [1081, 196] on div "Here are some measures you can take with GemPages: ﻿- Optimize Images : Use app…" at bounding box center [992, 281] width 215 height 469
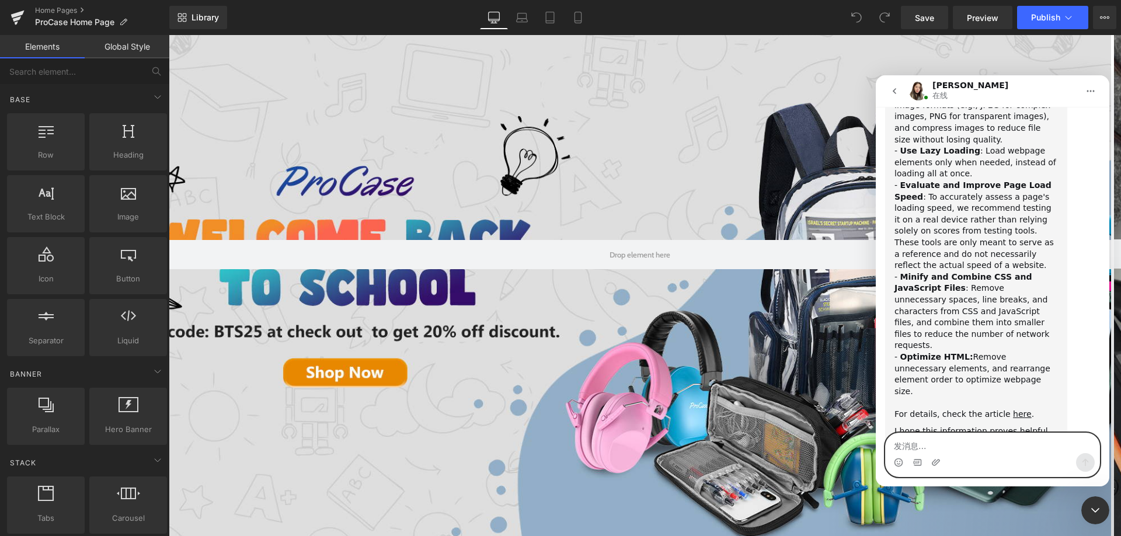
click at [954, 448] on textarea "发消息..." at bounding box center [993, 443] width 214 height 20
click at [931, 461] on icon "Upload attachment" at bounding box center [935, 462] width 9 height 9
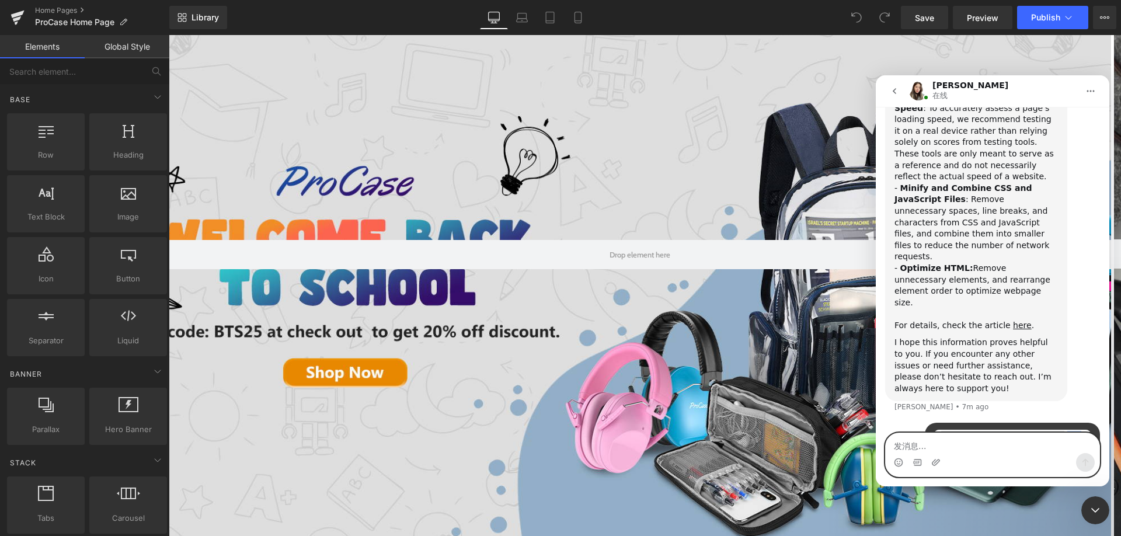
scroll to position [2194, 0]
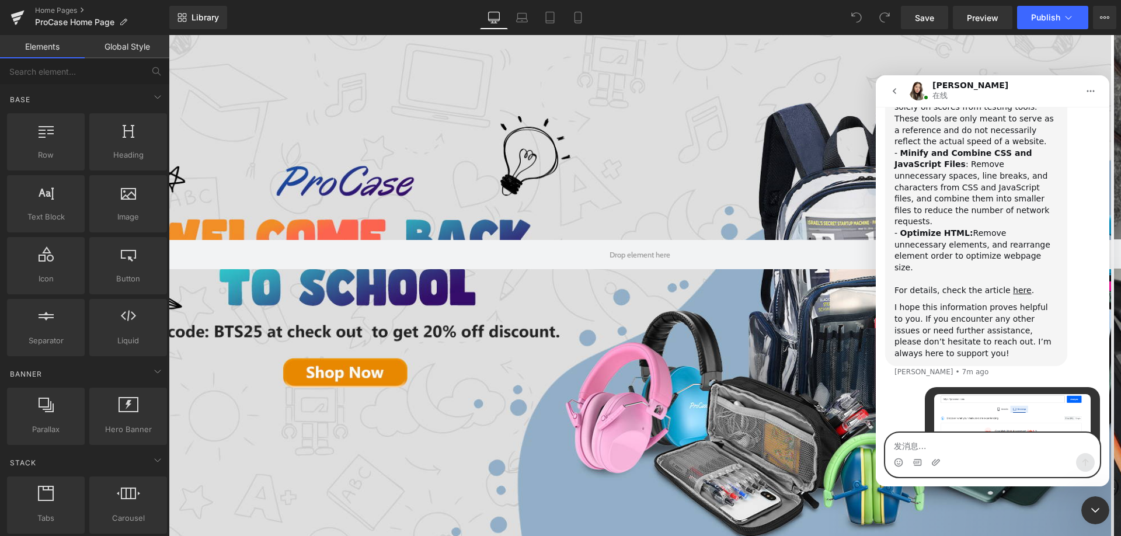
click at [937, 443] on textarea "发消息..." at bounding box center [993, 443] width 214 height 20
click at [966, 444] on textarea "发消息..." at bounding box center [993, 443] width 214 height 20
paste textarea "The data from our website analysis shows that it’s running very slowly."
type textarea "The data from our website analysis shows that it’s running very slowly."
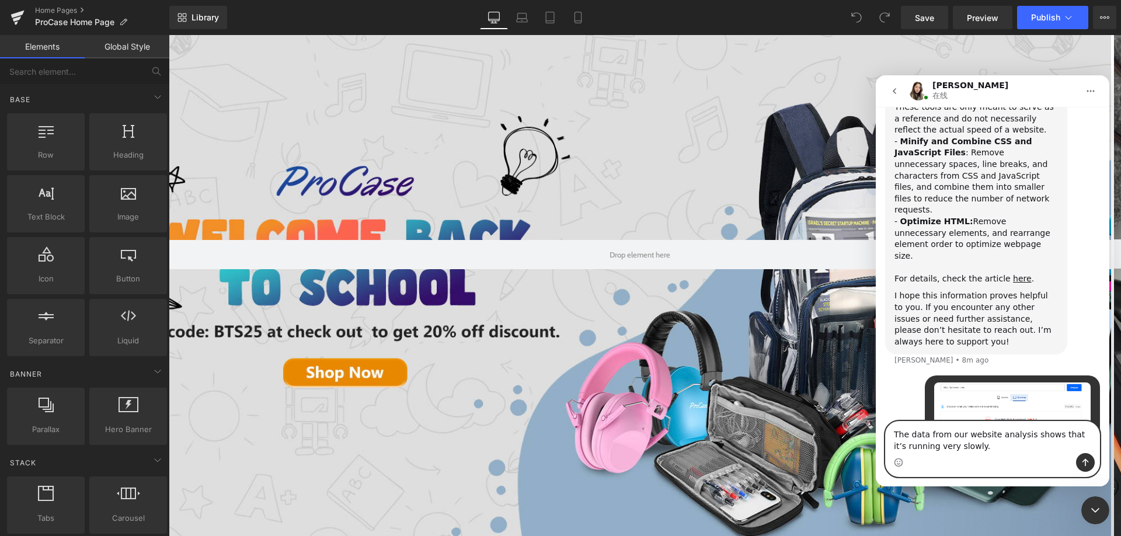
drag, startPoint x: 929, startPoint y: 447, endPoint x: 946, endPoint y: 446, distance: 17.6
click at [946, 446] on textarea "The data from our website analysis shows that it’s running very slowly." at bounding box center [993, 438] width 214 height 32
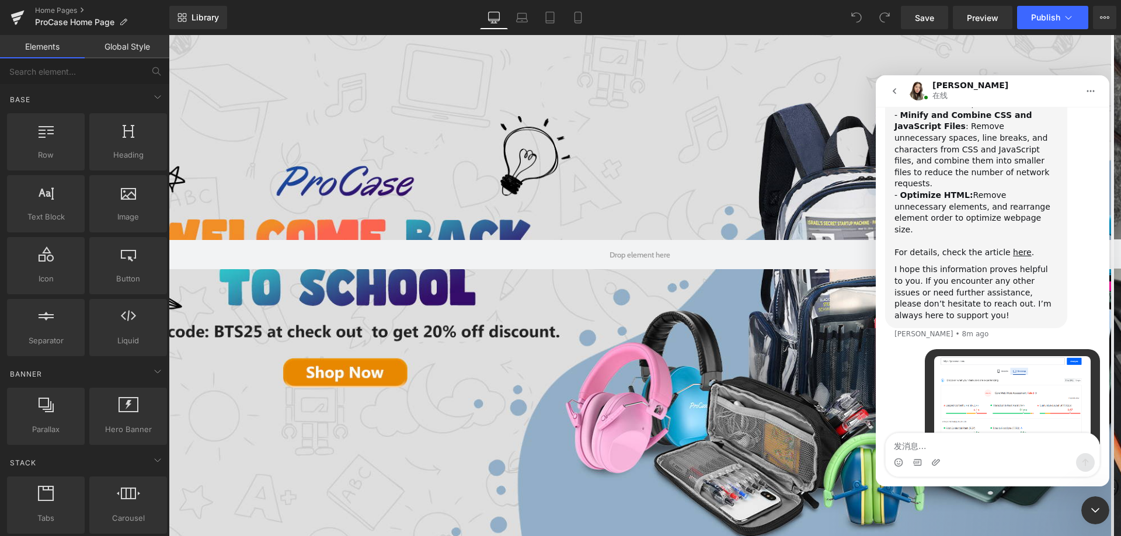
drag, startPoint x: 983, startPoint y: 471, endPoint x: 965, endPoint y: 469, distance: 17.7
click at [983, 471] on div "Intercom messenger" at bounding box center [993, 462] width 214 height 19
click at [939, 462] on icon "Upload attachment" at bounding box center [935, 462] width 9 height 9
click at [939, 447] on textarea "发消息..." at bounding box center [993, 443] width 214 height 20
paste textarea "The loading speed on our end isn’t as fast as it appears in your screen recordi…"
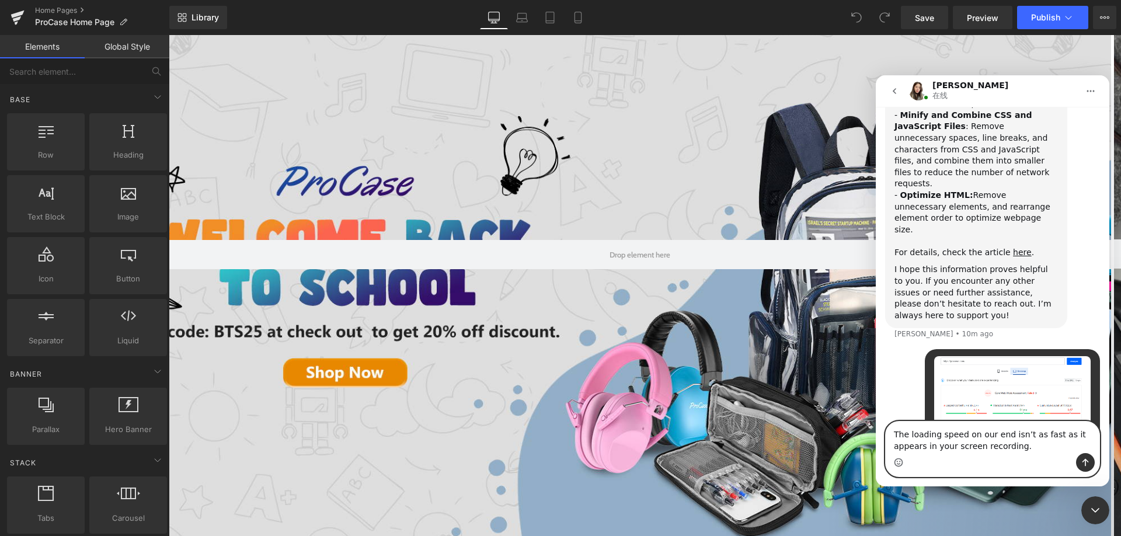
scroll to position [2243, 0]
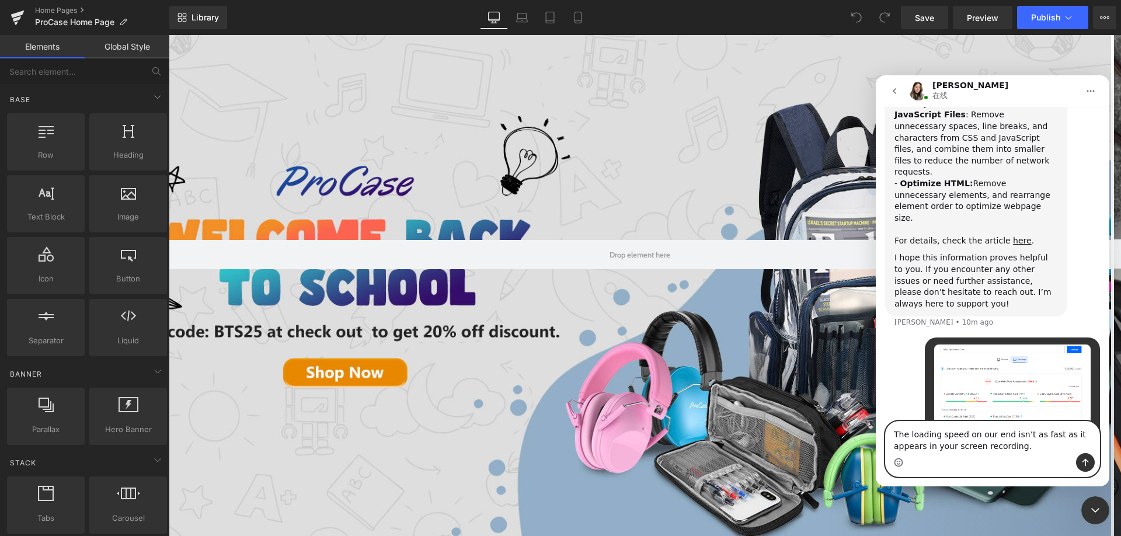
click at [900, 460] on icon "Emoji picker" at bounding box center [898, 462] width 9 height 9
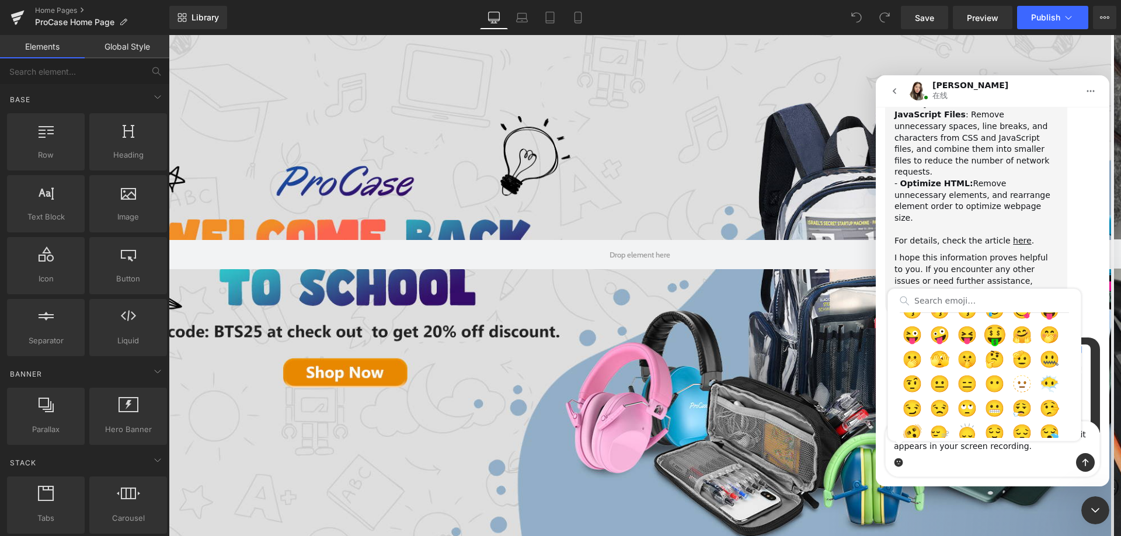
scroll to position [175, 0]
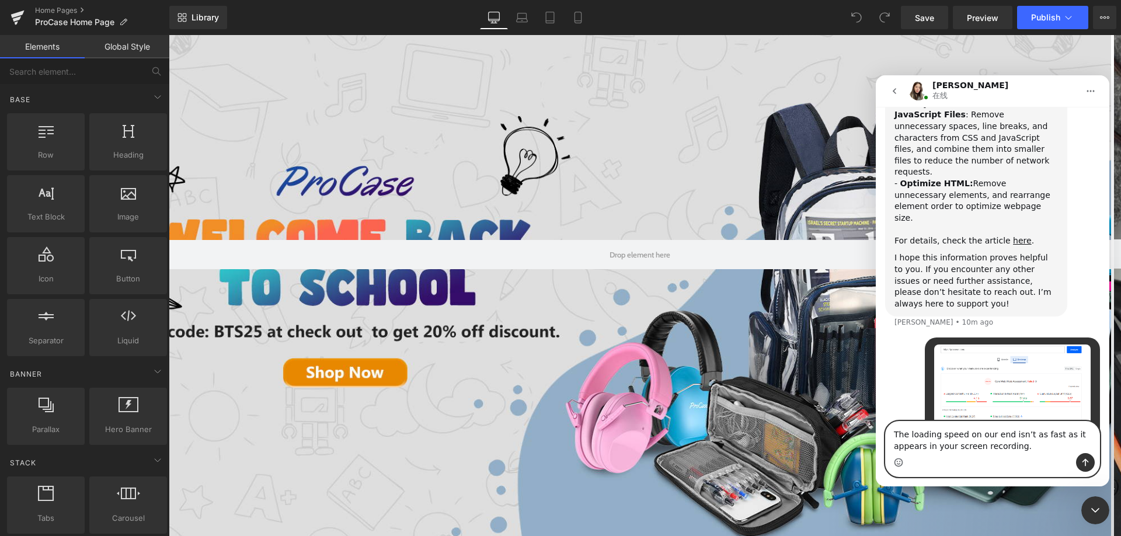
click at [897, 464] on icon "Emoji picker" at bounding box center [898, 462] width 9 height 9
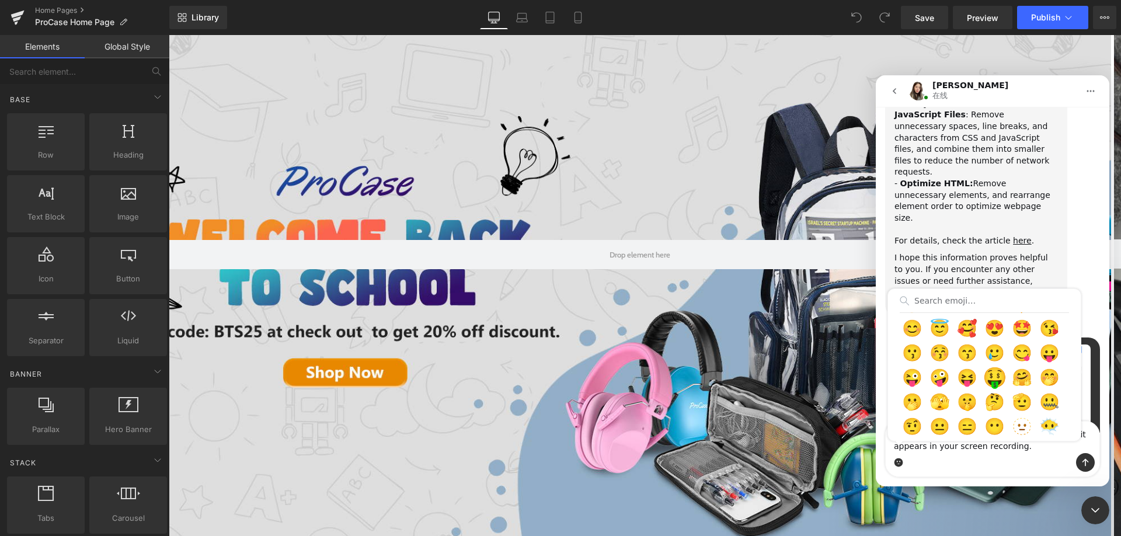
scroll to position [234, 0]
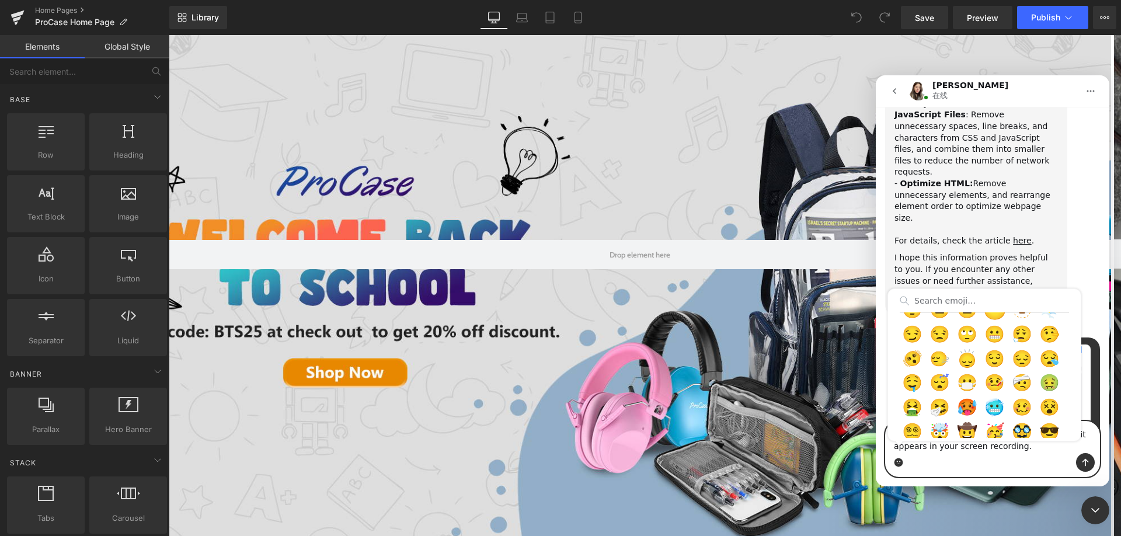
type textarea "The loading speed on our end isn’t as fast as it appears in your screen recordi…"
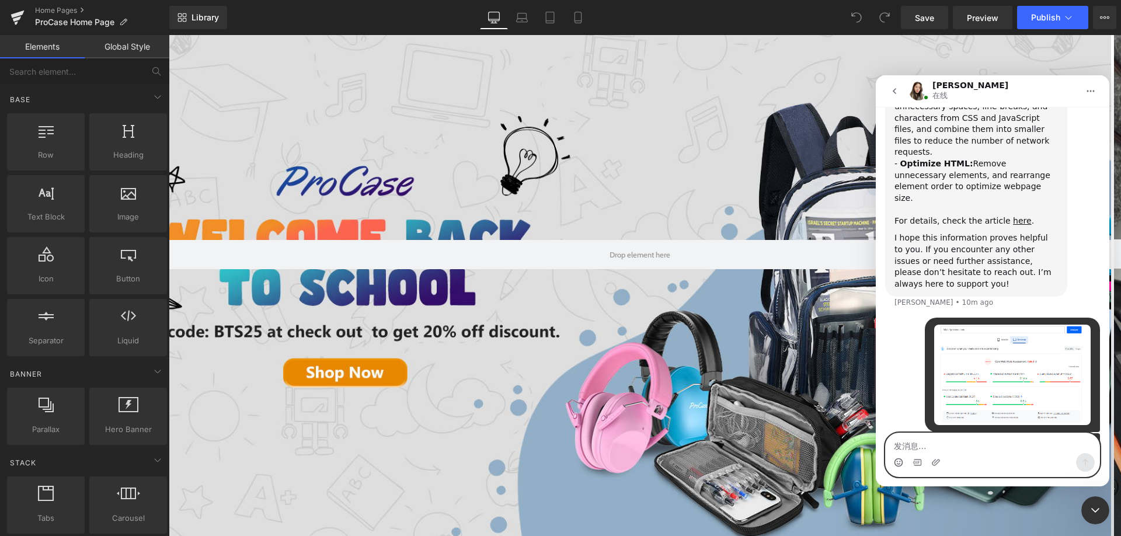
scroll to position [2281, 0]
